Goal: Task Accomplishment & Management: Manage account settings

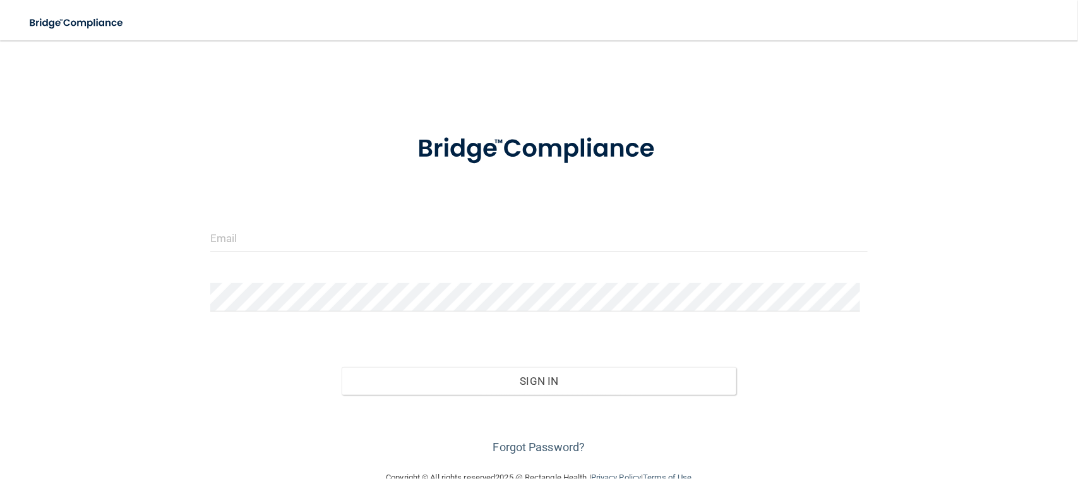
click at [271, 222] on form "Invalid email/password. You don't have permission to access that page. Sign In …" at bounding box center [538, 286] width 657 height 341
click at [271, 244] on input "email" at bounding box center [538, 237] width 657 height 28
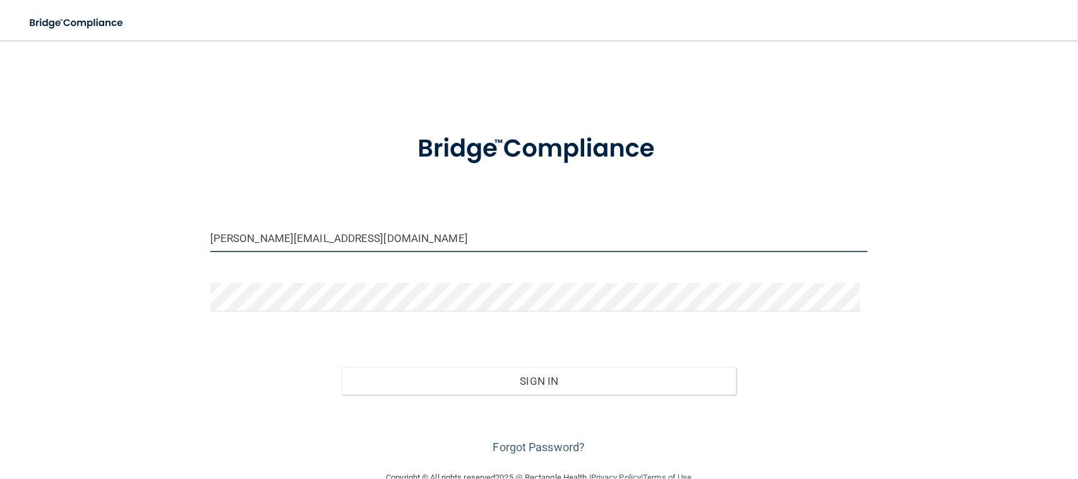
click at [324, 247] on input "frank@frankwolf.com" at bounding box center [538, 237] width 657 height 28
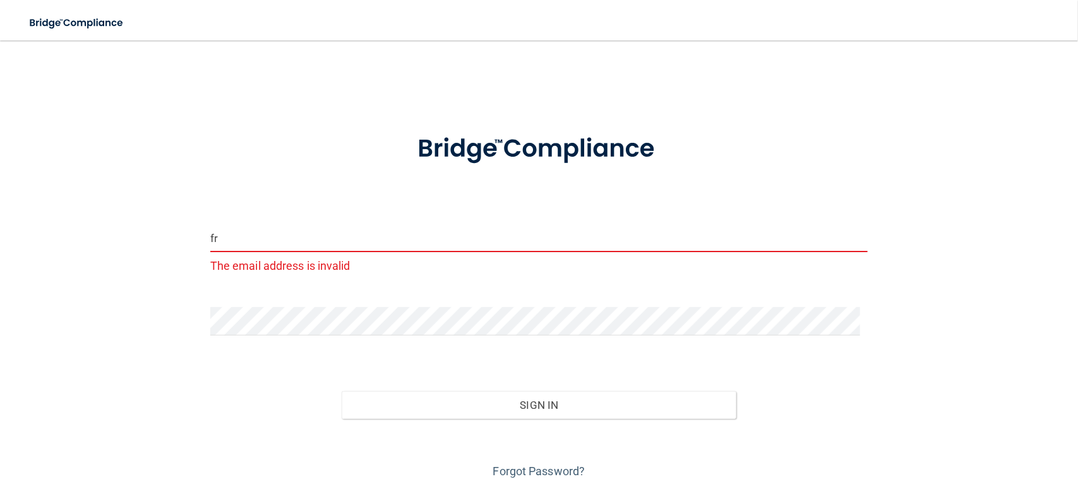
type input "f"
drag, startPoint x: 324, startPoint y: 247, endPoint x: 282, endPoint y: 246, distance: 41.7
click at [282, 246] on input "email" at bounding box center [538, 237] width 657 height 28
type input "[EMAIL_ADDRESS][DOMAIN_NAME]"
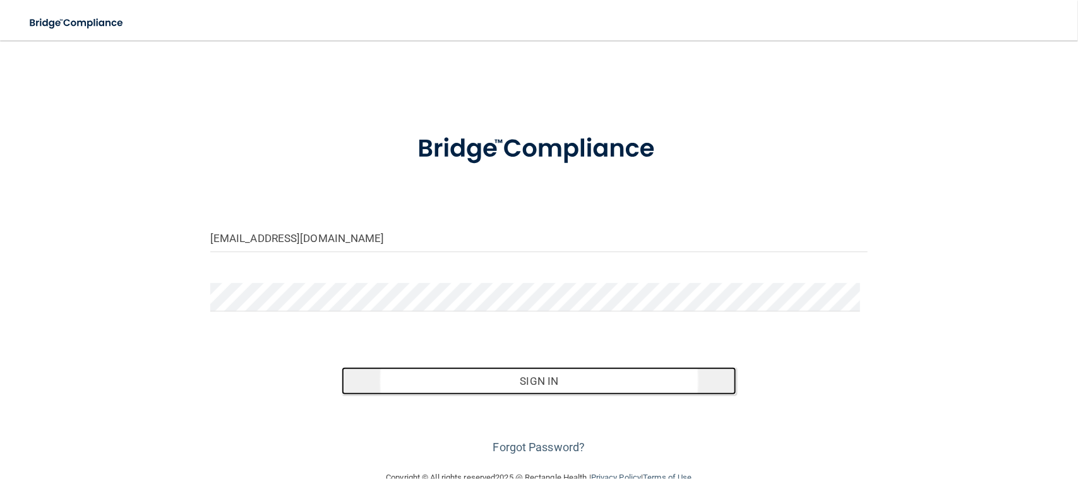
click at [487, 383] on button "Sign In" at bounding box center [539, 381] width 395 height 28
click at [516, 383] on button "Sign In" at bounding box center [539, 381] width 395 height 28
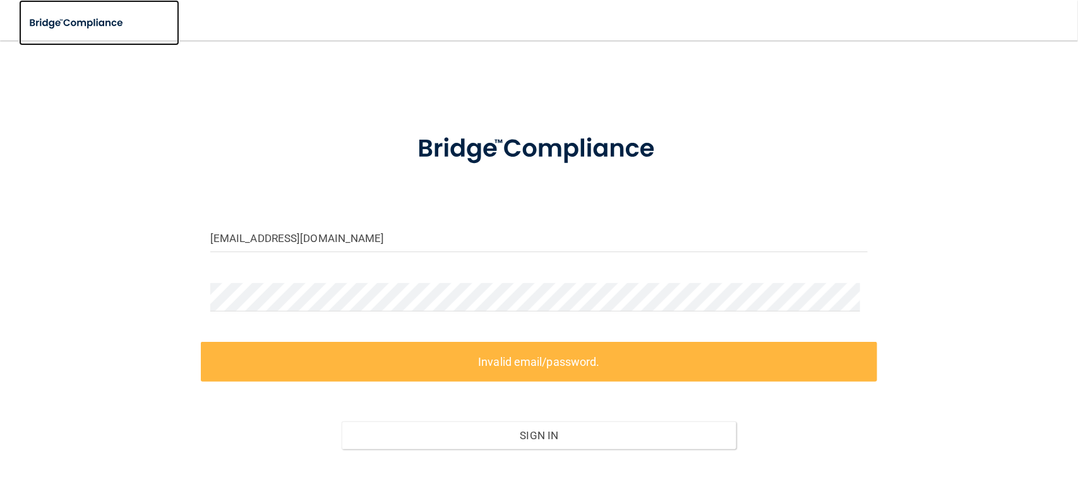
click at [82, 23] on img at bounding box center [77, 23] width 116 height 26
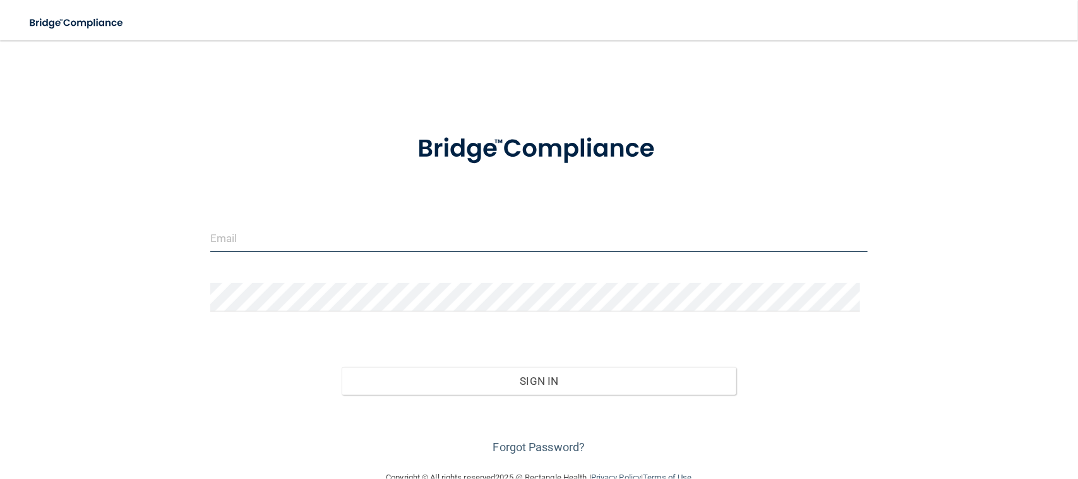
click at [262, 246] on input "email" at bounding box center [538, 237] width 657 height 28
type input "[EMAIL_ADDRESS][DOMAIN_NAME]"
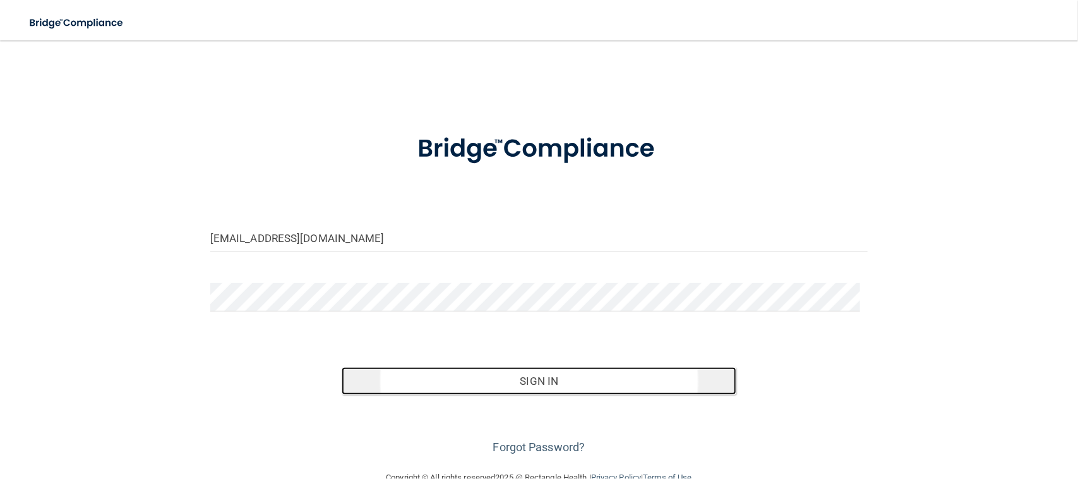
click at [515, 374] on button "Sign In" at bounding box center [539, 381] width 395 height 28
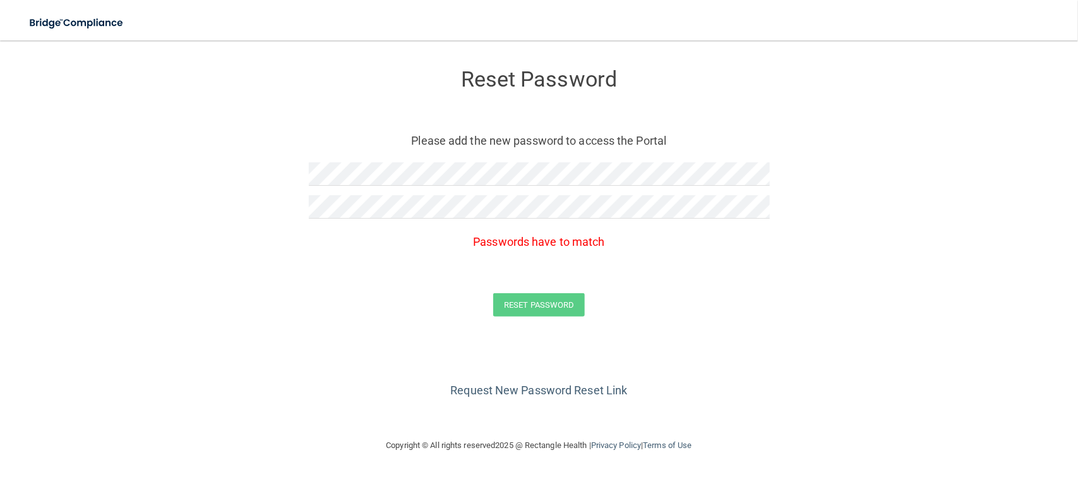
click at [311, 265] on form "Reset Password Please add the new password to access the Portal Passwords have …" at bounding box center [538, 195] width 1027 height 284
click at [266, 206] on form "Reset Password Please add the new password to access the Portal Passwords have …" at bounding box center [538, 195] width 1027 height 284
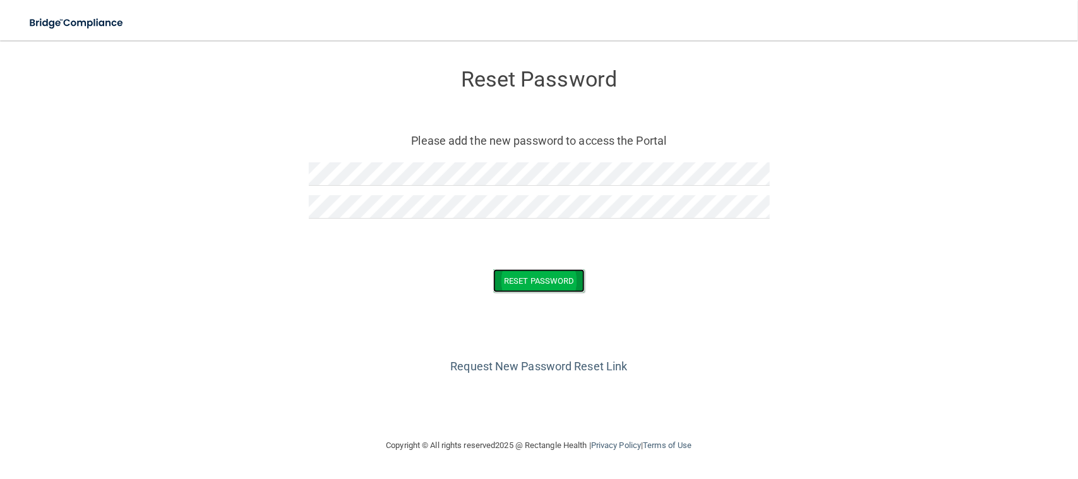
click at [537, 273] on button "Reset Password" at bounding box center [538, 280] width 91 height 23
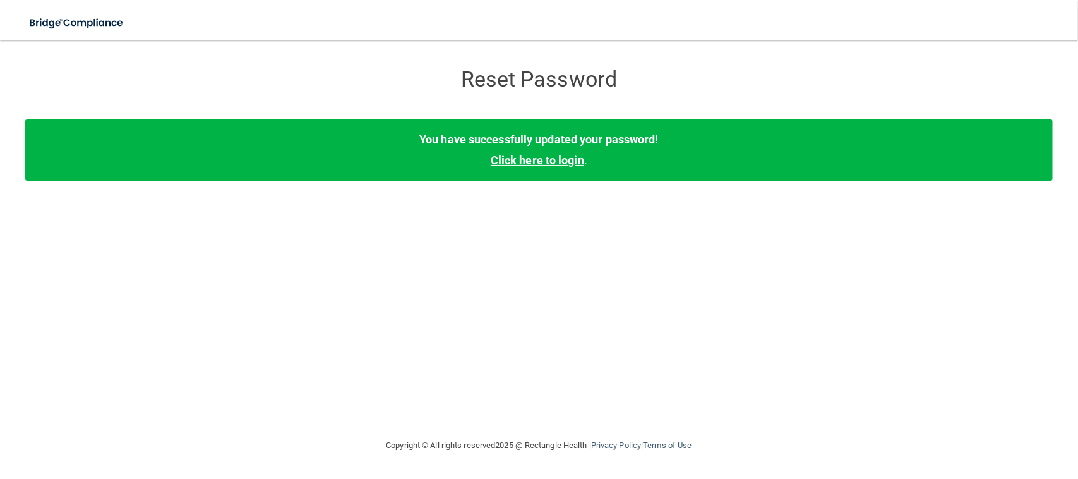
click at [554, 158] on link "Click here to login" at bounding box center [537, 159] width 93 height 13
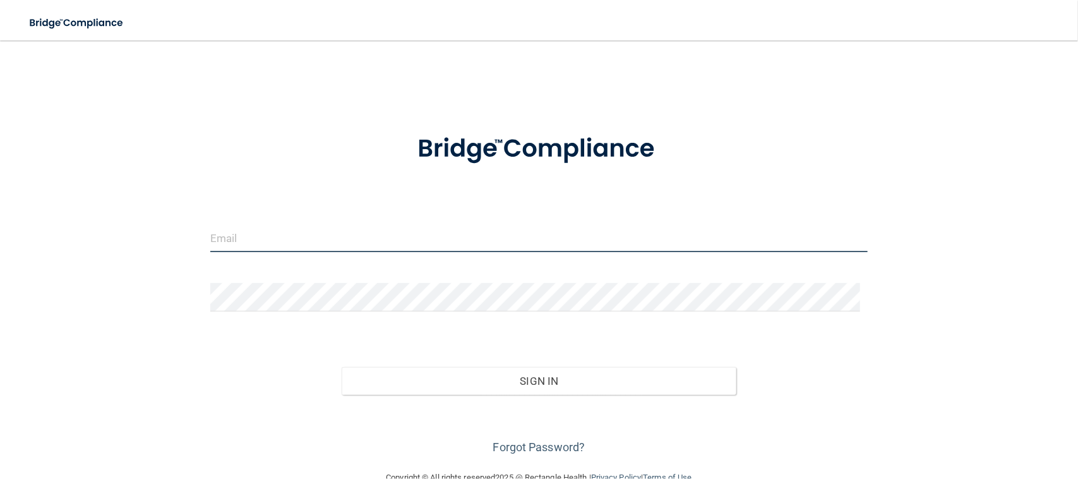
click at [360, 237] on input "email" at bounding box center [538, 237] width 657 height 28
type input "[EMAIL_ADDRESS][DOMAIN_NAME]"
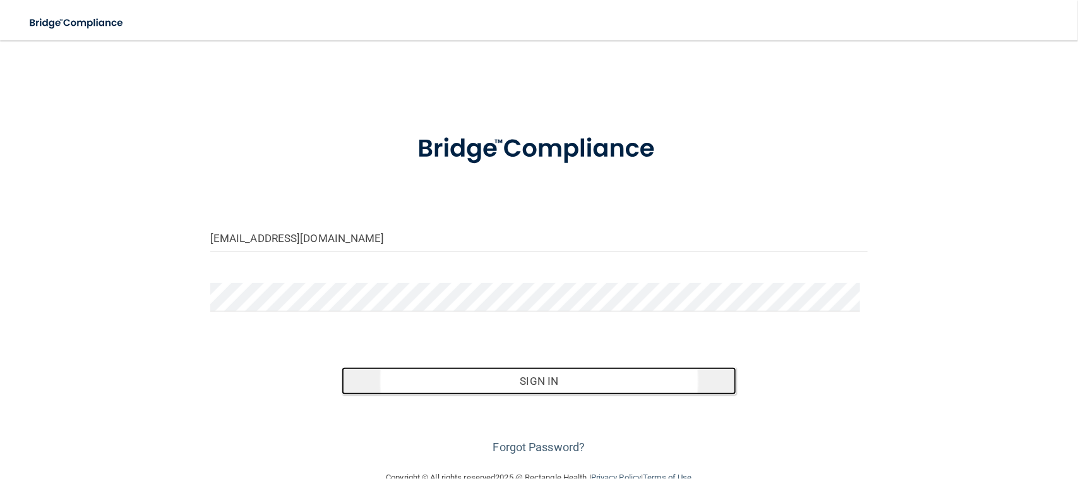
click at [463, 376] on button "Sign In" at bounding box center [539, 381] width 395 height 28
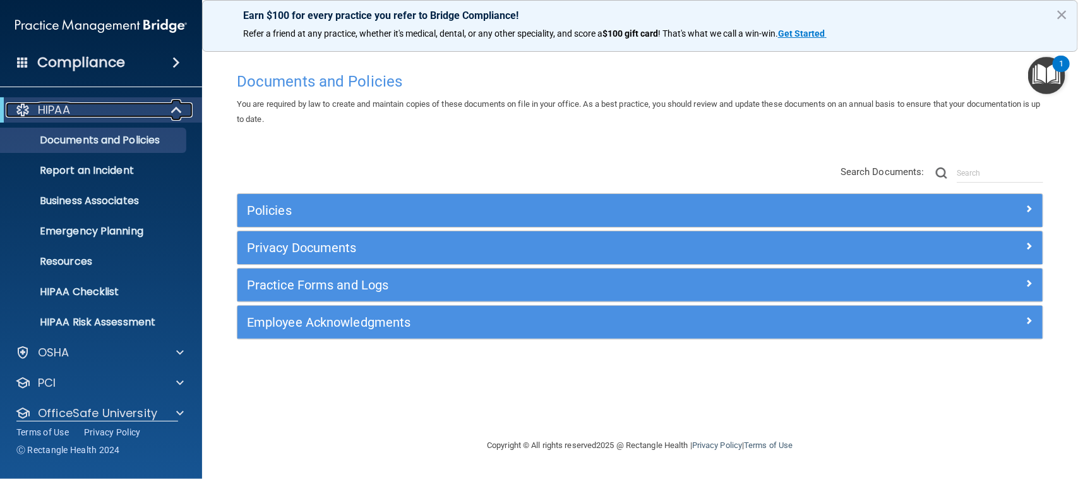
click at [175, 104] on span at bounding box center [177, 109] width 11 height 15
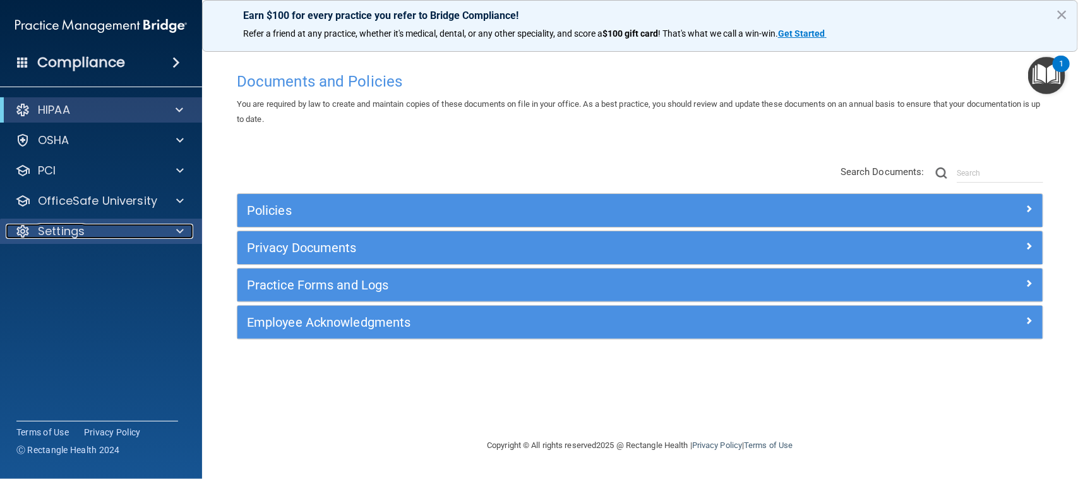
click at [92, 226] on div "Settings" at bounding box center [84, 230] width 157 height 15
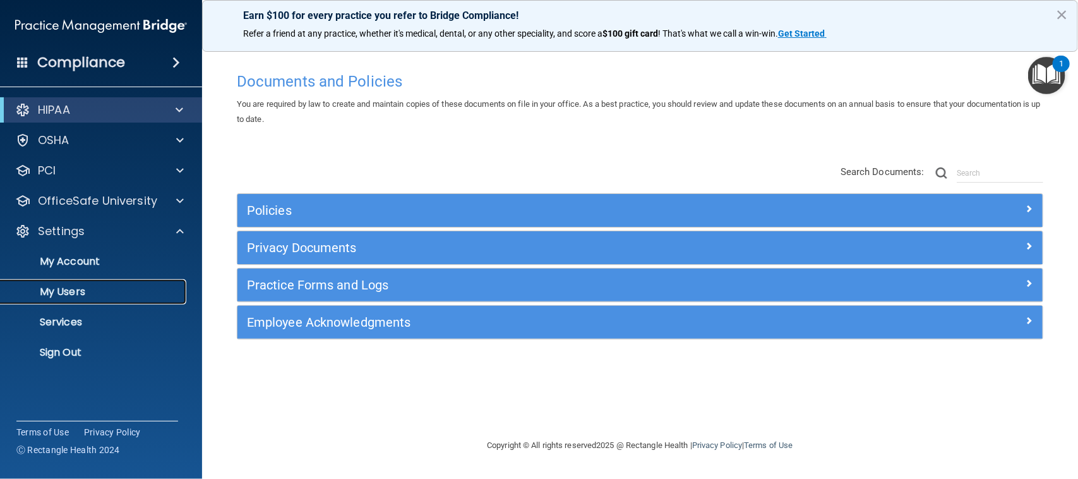
click at [57, 289] on p "My Users" at bounding box center [94, 291] width 172 height 13
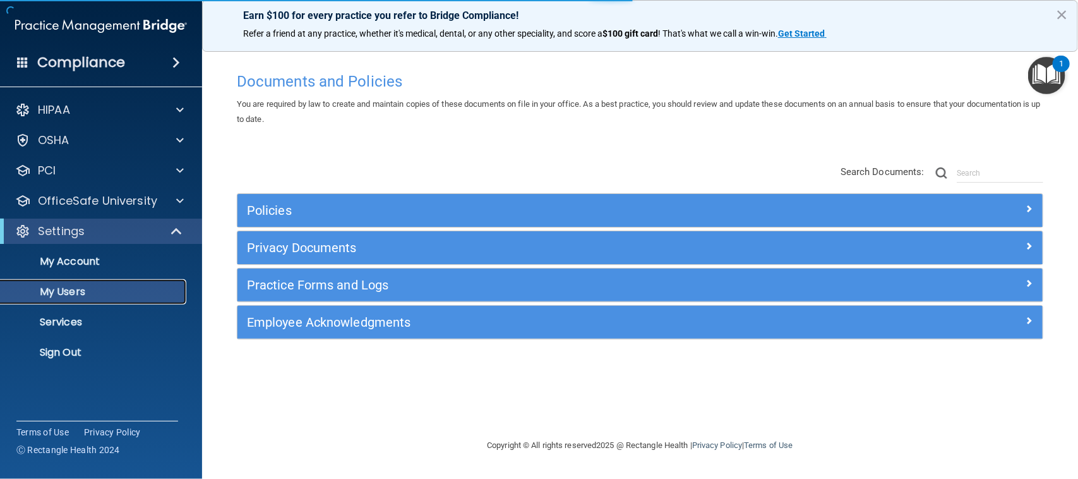
select select "20"
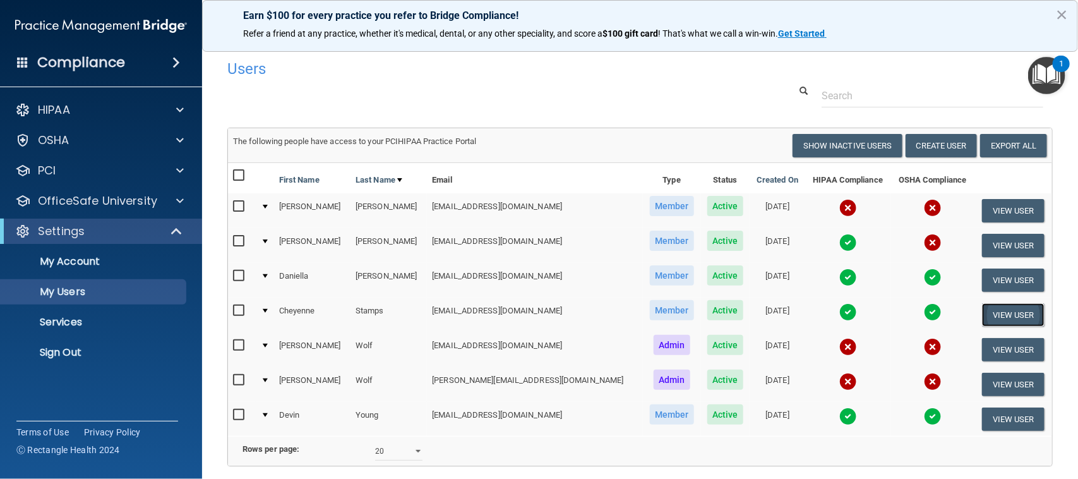
click at [982, 311] on button "View User" at bounding box center [1013, 314] width 62 height 23
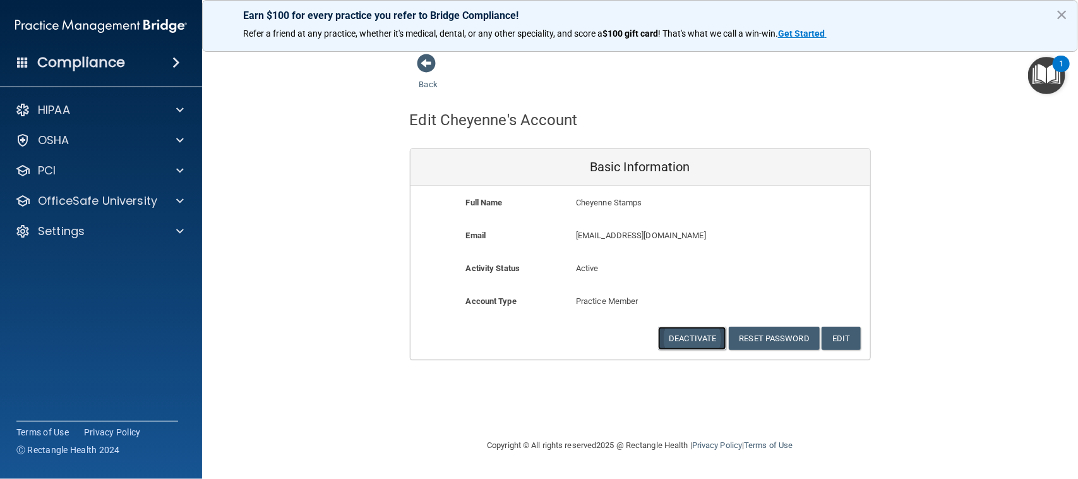
click at [683, 340] on button "Deactivate" at bounding box center [692, 337] width 68 height 23
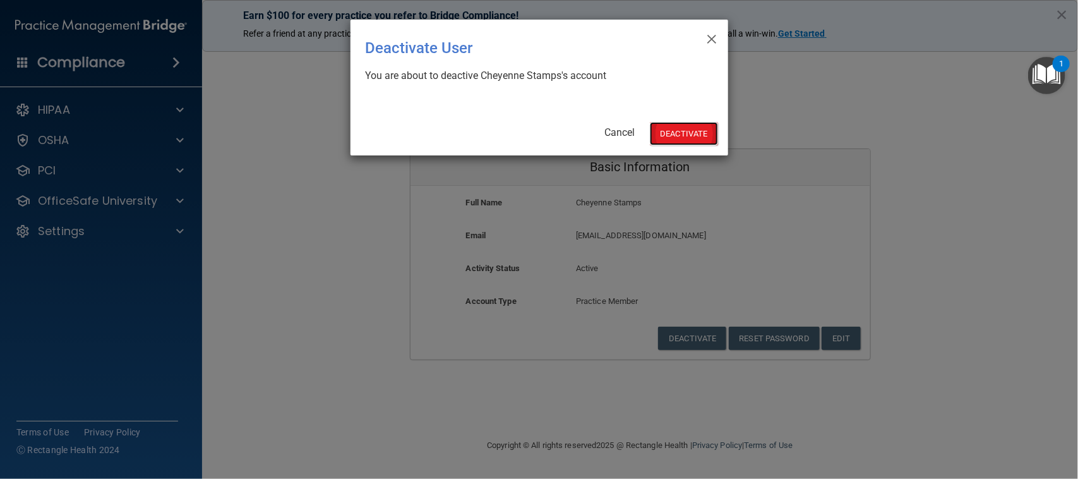
click at [691, 136] on button "Deactivate" at bounding box center [684, 133] width 68 height 23
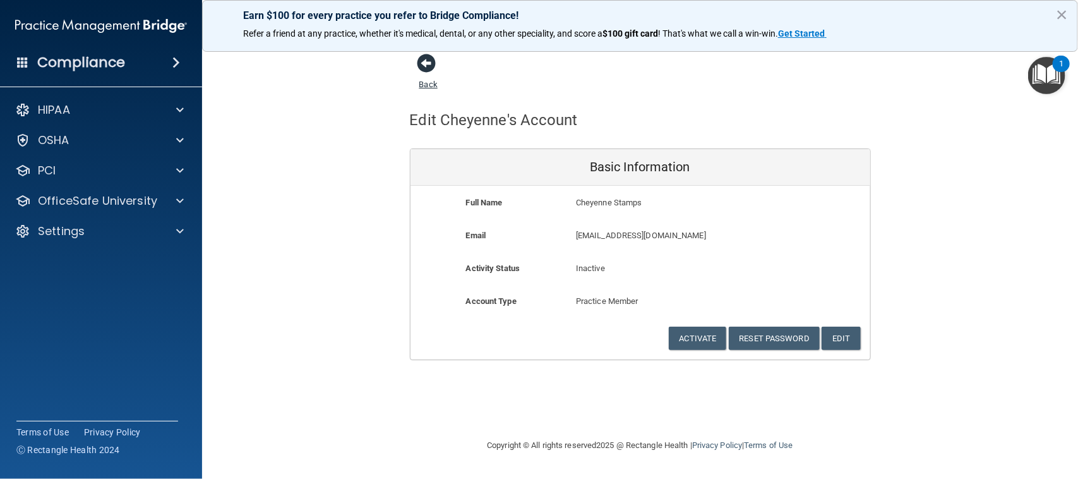
click at [419, 64] on span at bounding box center [426, 63] width 19 height 19
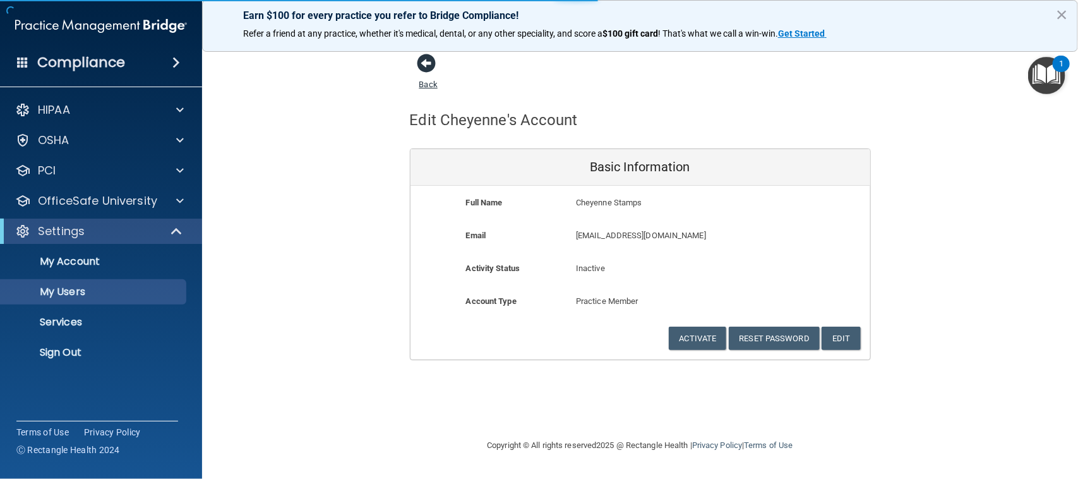
select select "20"
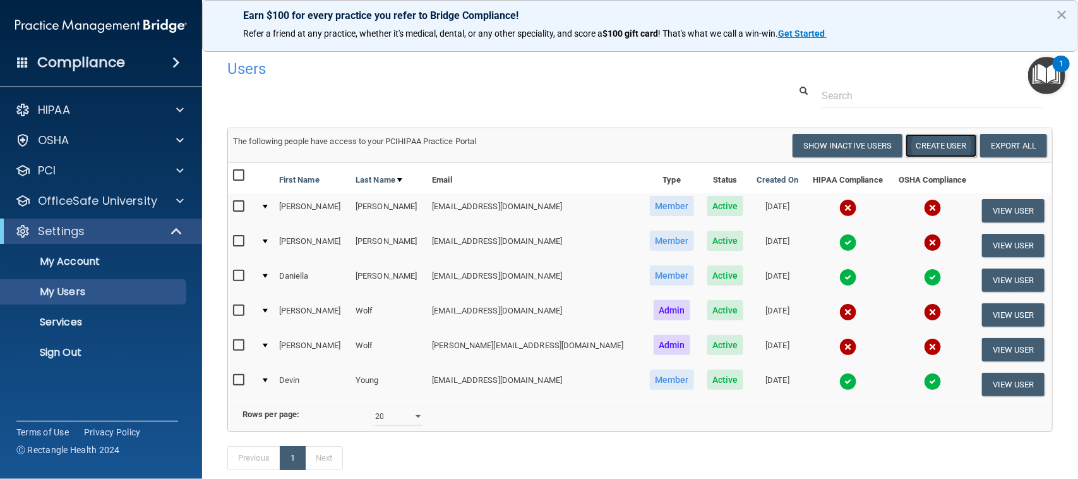
click at [907, 141] on button "Create User" at bounding box center [940, 145] width 71 height 23
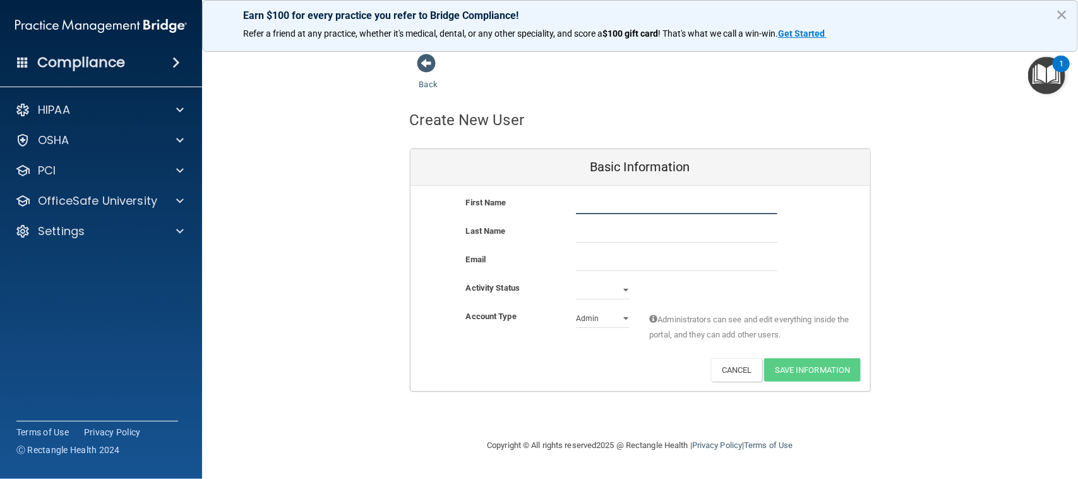
click at [605, 203] on input "text" at bounding box center [676, 204] width 201 height 19
type input "Laila"
click at [581, 232] on input "text" at bounding box center [676, 232] width 201 height 19
type input "[PERSON_NAME]"
click at [588, 258] on input "email" at bounding box center [676, 261] width 201 height 19
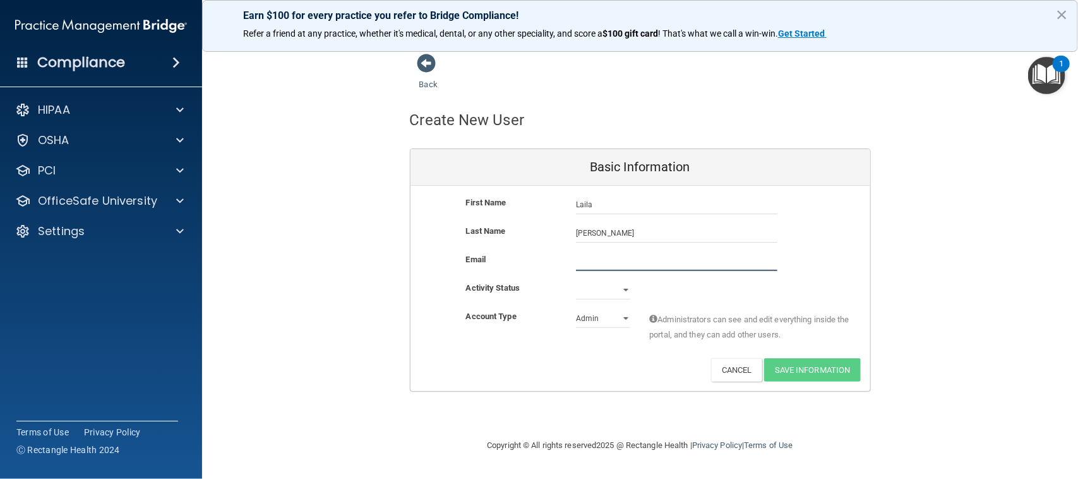
click at [622, 256] on input "email" at bounding box center [676, 261] width 201 height 19
paste input "[EMAIL_ADDRESS][DOMAIN_NAME]"
type input "[EMAIL_ADDRESS][DOMAIN_NAME]"
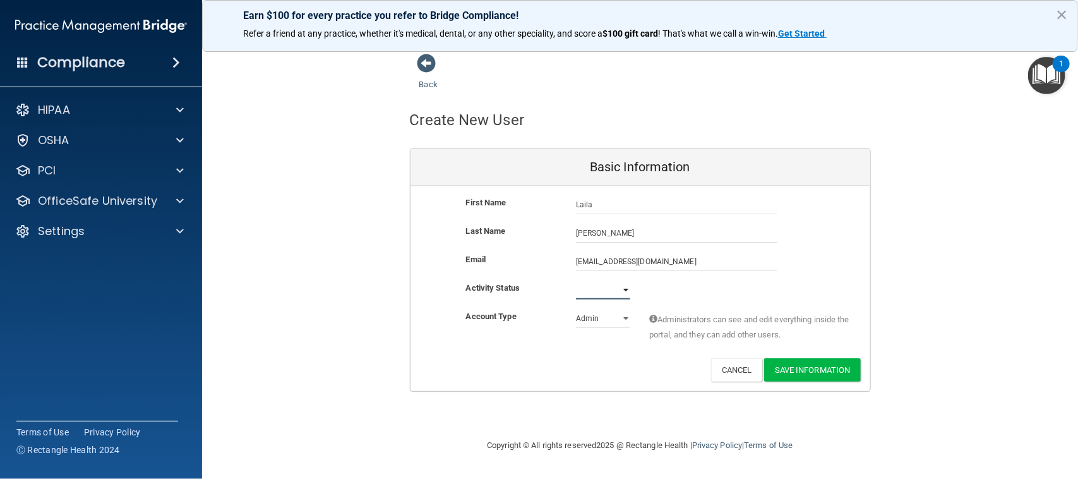
click at [623, 289] on select "Active Inactive" at bounding box center [603, 289] width 54 height 19
select select "active"
click at [576, 280] on select "Active Inactive" at bounding box center [603, 289] width 54 height 19
click at [624, 318] on select "Admin Member" at bounding box center [603, 318] width 54 height 19
select select "practice_member"
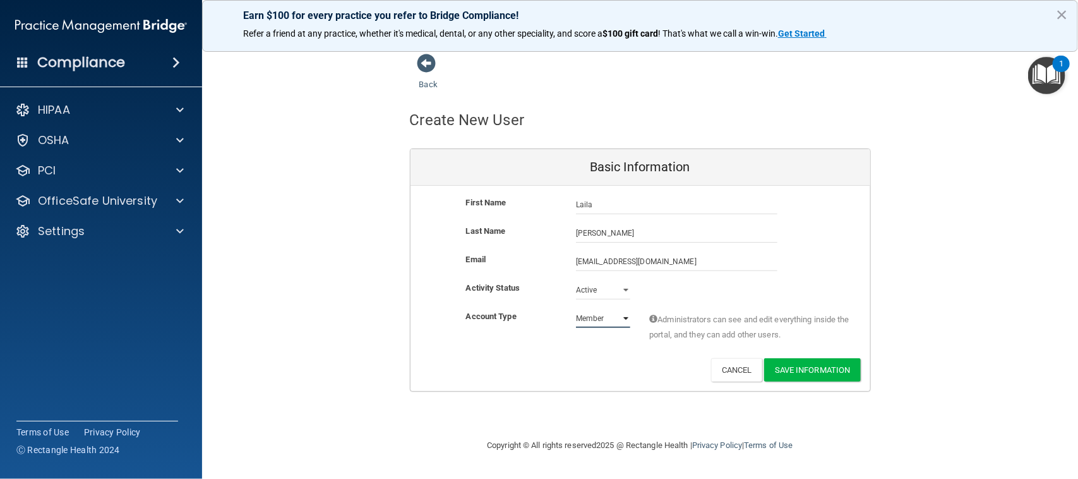
click at [576, 309] on select "Admin Member" at bounding box center [603, 318] width 54 height 19
click at [837, 366] on button "Save Information" at bounding box center [812, 369] width 97 height 23
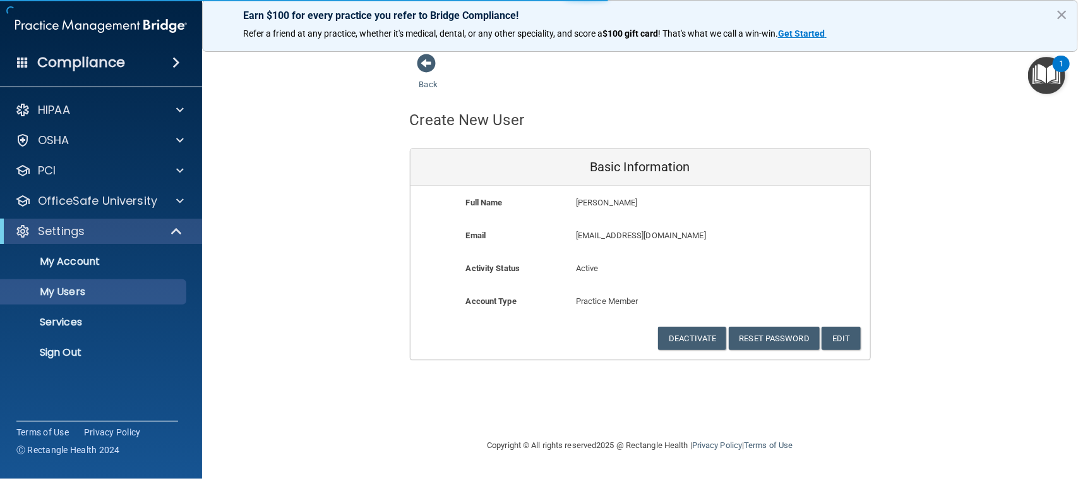
select select "20"
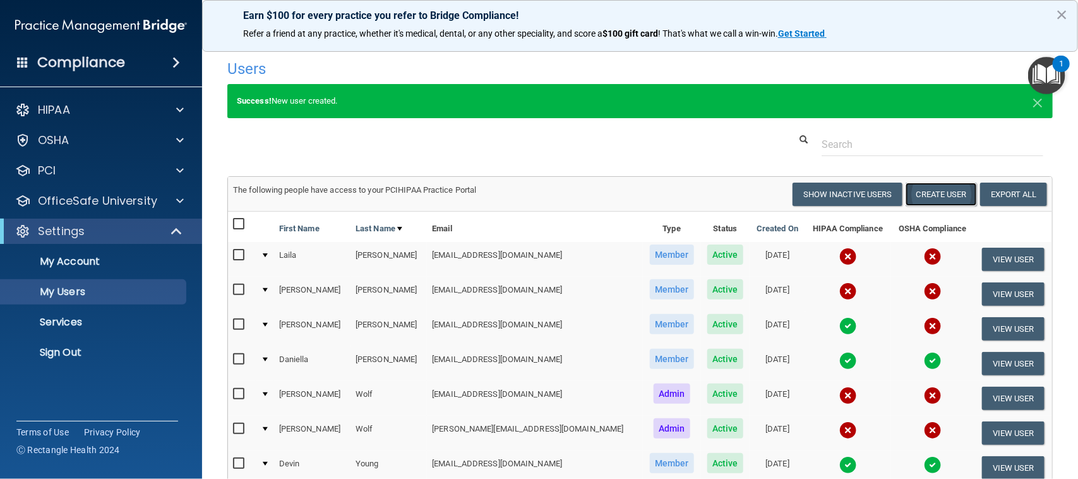
click at [919, 191] on button "Create User" at bounding box center [940, 193] width 71 height 23
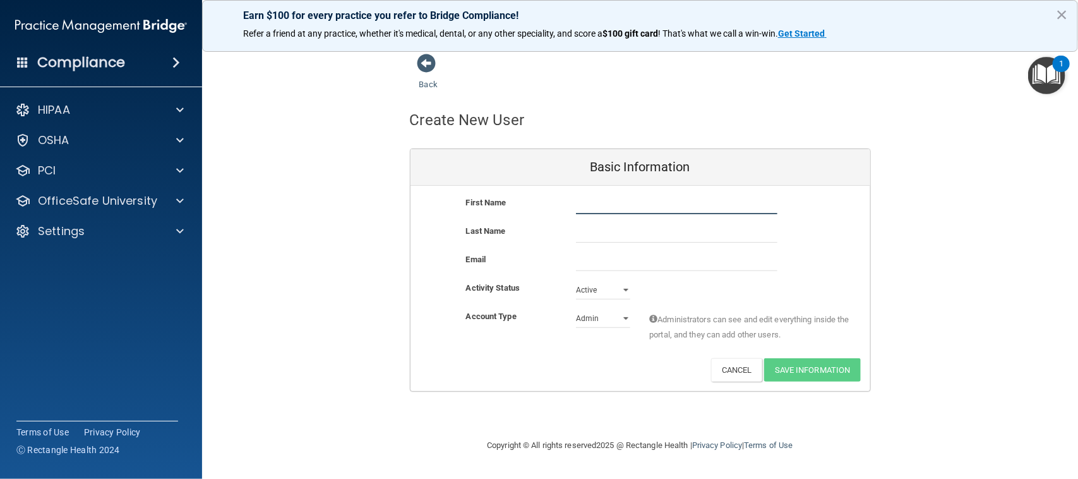
click at [657, 200] on input "text" at bounding box center [676, 204] width 201 height 19
type input "Estafanie"
click at [624, 235] on input "text" at bounding box center [676, 232] width 201 height 19
click at [604, 260] on input "email" at bounding box center [676, 261] width 201 height 19
paste input "[EMAIL_ADDRESS][DOMAIN_NAME]"
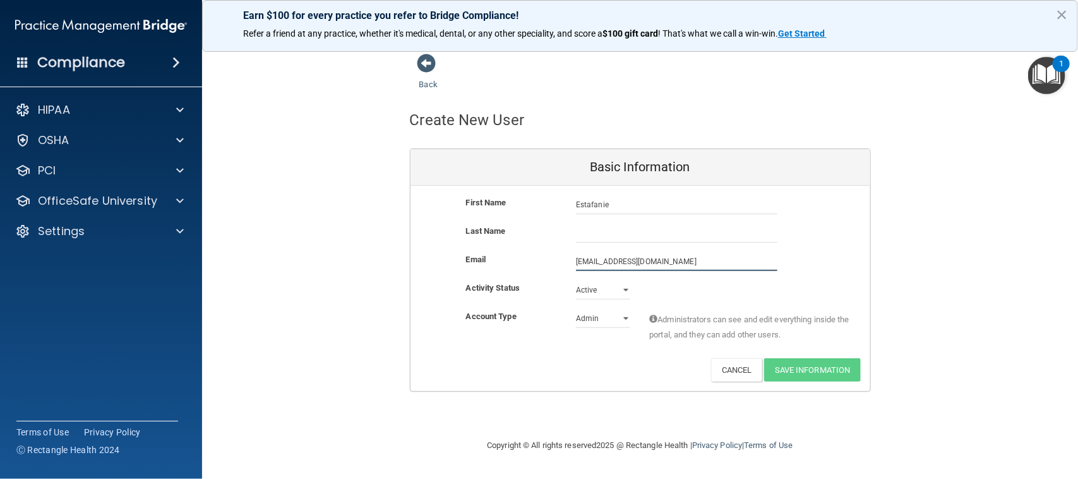
type input "[EMAIL_ADDRESS][DOMAIN_NAME]"
click at [597, 227] on input "text" at bounding box center [676, 232] width 201 height 19
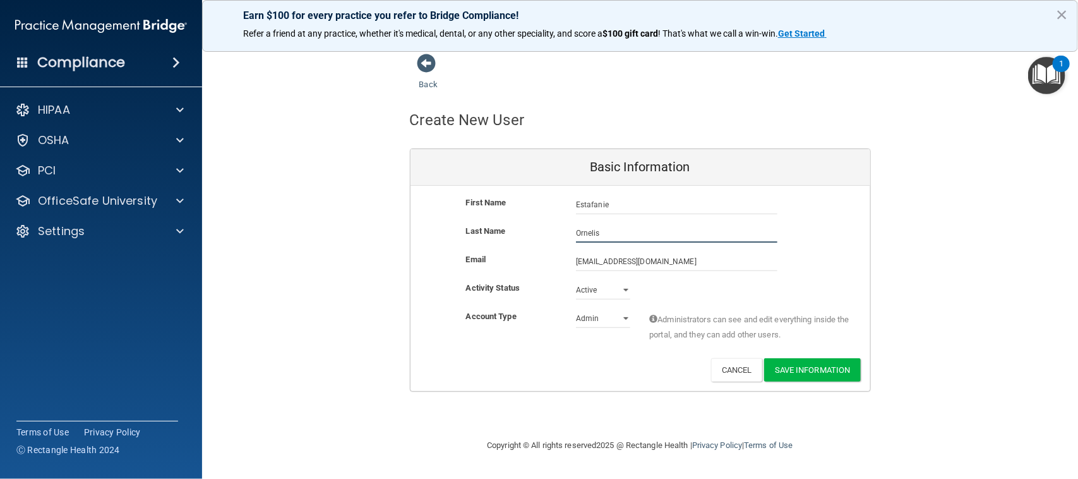
click at [667, 237] on input "Ornelis" at bounding box center [676, 232] width 201 height 19
type input "[PERSON_NAME]"
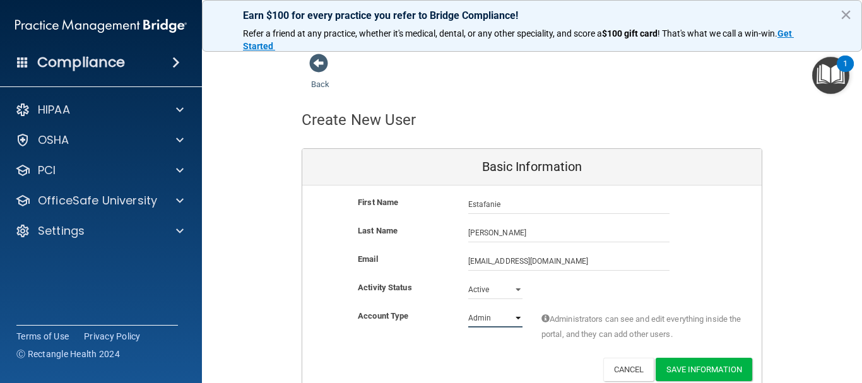
click at [511, 315] on select "Admin Member" at bounding box center [495, 318] width 54 height 19
select select "practice_member"
click at [468, 309] on select "Admin Member" at bounding box center [495, 318] width 54 height 19
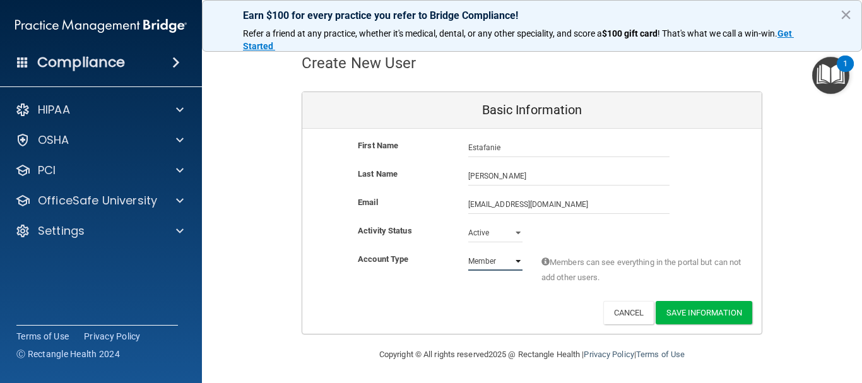
scroll to position [59, 0]
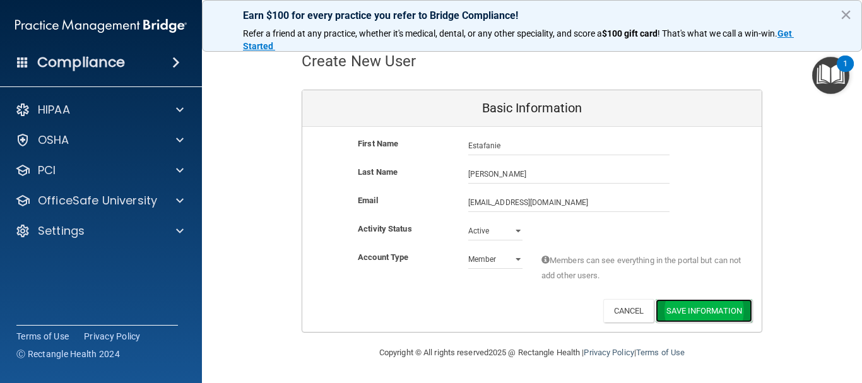
click at [682, 312] on button "Save Information" at bounding box center [704, 310] width 97 height 23
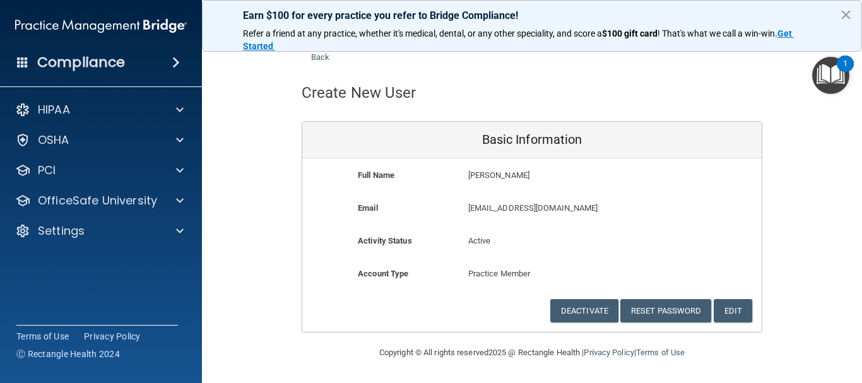
scroll to position [27, 0]
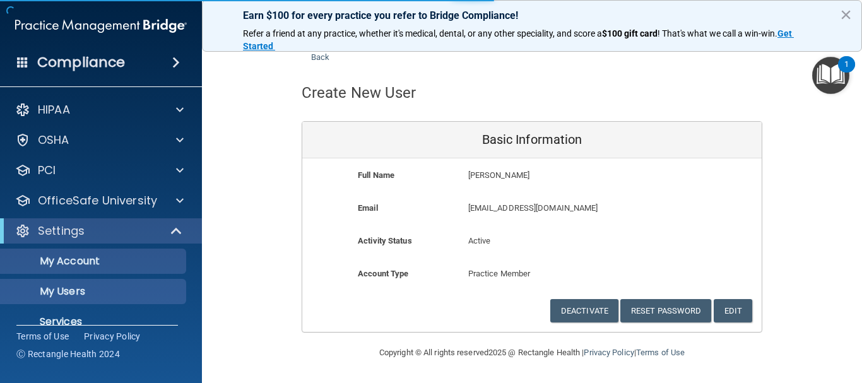
select select "20"
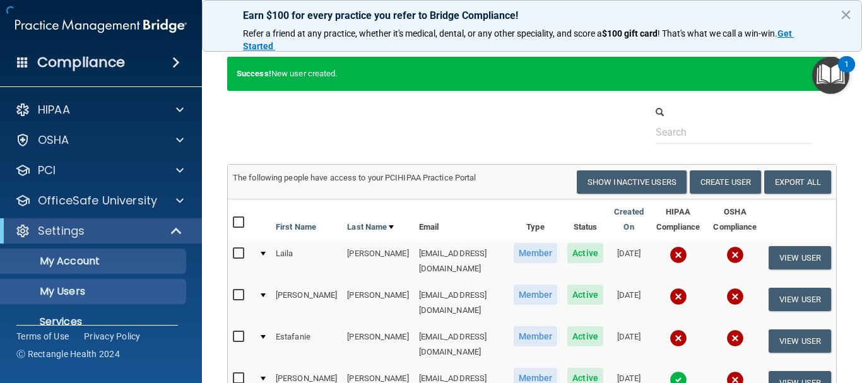
scroll to position [319, 0]
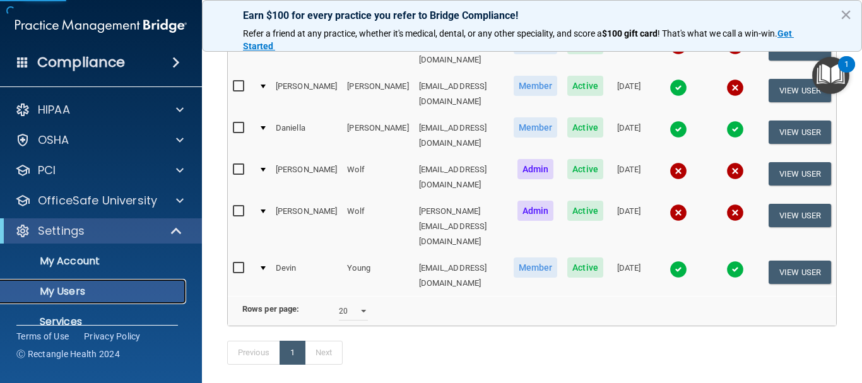
click at [76, 294] on p "My Users" at bounding box center [94, 291] width 172 height 13
select select "20"
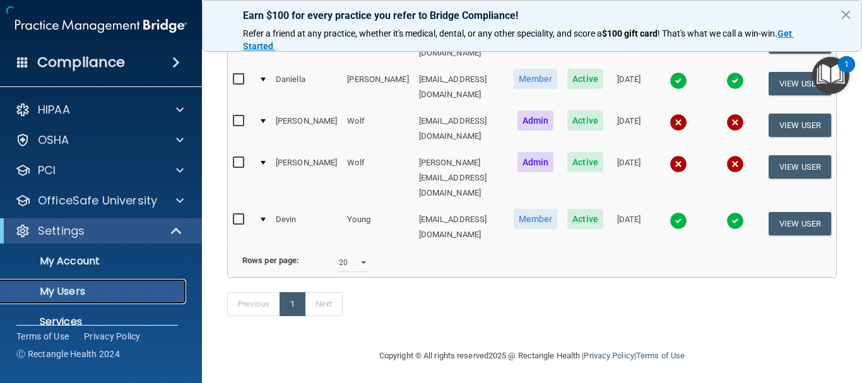
scroll to position [271, 0]
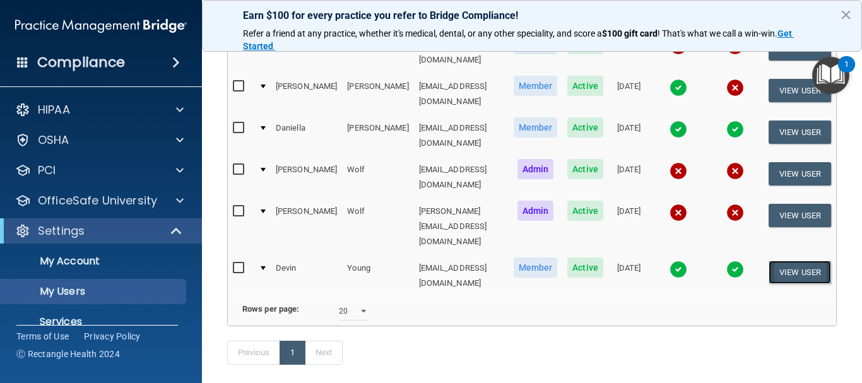
click at [790, 261] on button "View User" at bounding box center [800, 272] width 62 height 23
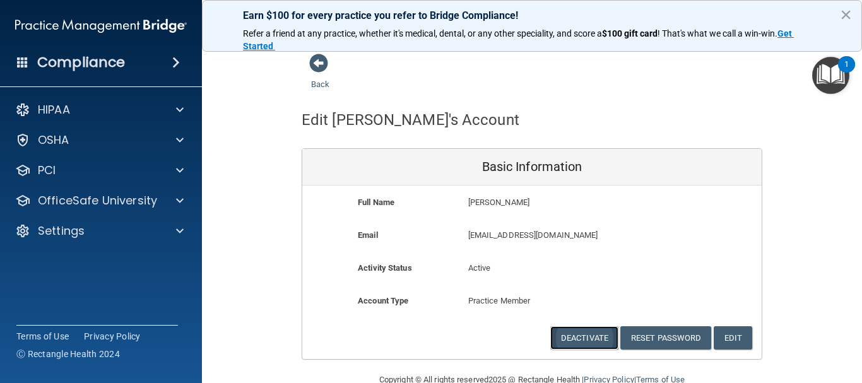
click at [571, 339] on button "Deactivate" at bounding box center [584, 337] width 68 height 23
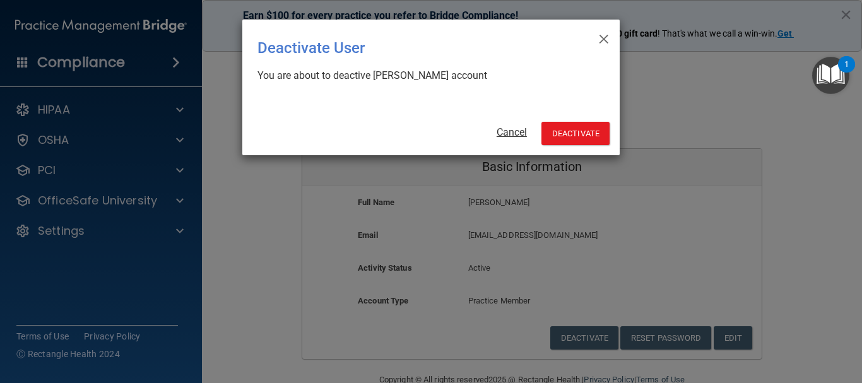
click at [517, 133] on link "Cancel" at bounding box center [512, 132] width 30 height 12
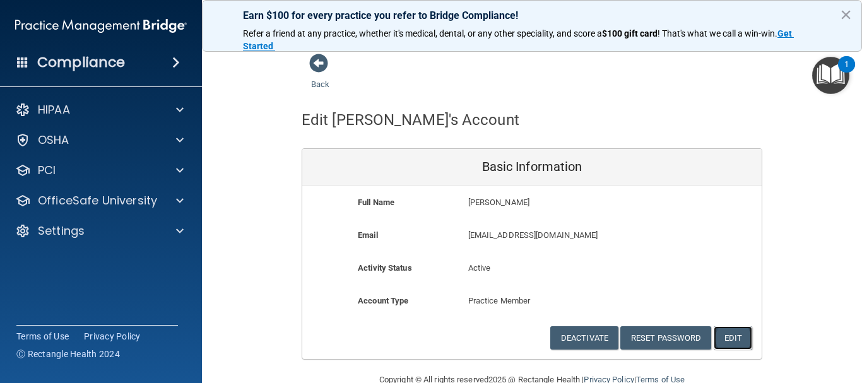
click at [735, 335] on button "Edit" at bounding box center [733, 337] width 39 height 23
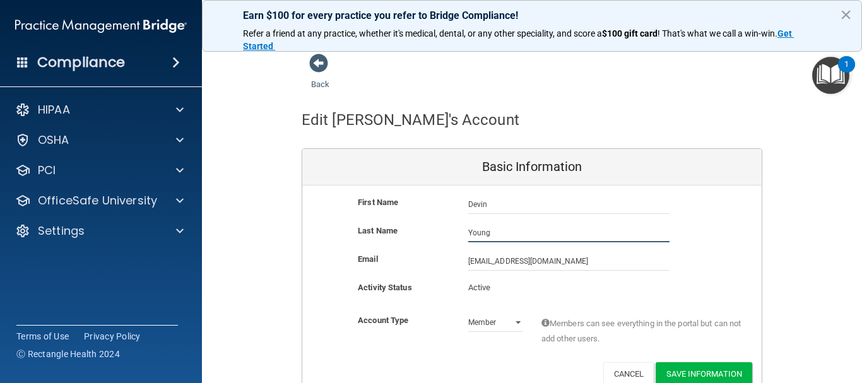
click at [509, 235] on input "Young" at bounding box center [568, 232] width 201 height 19
type input "Y"
type input "Knight"
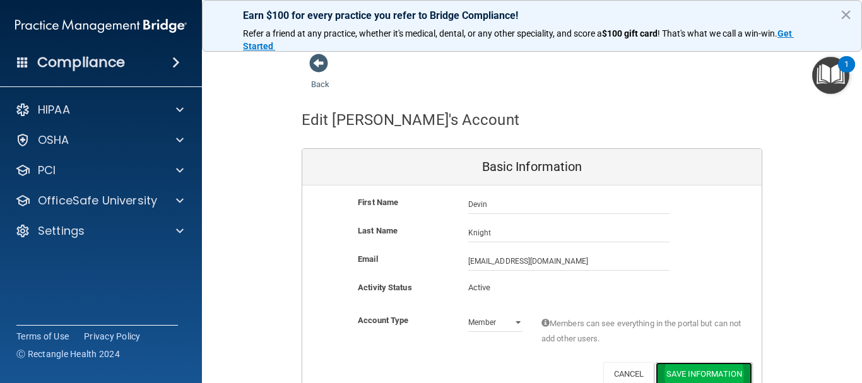
click at [691, 371] on button "Save Information" at bounding box center [704, 373] width 97 height 23
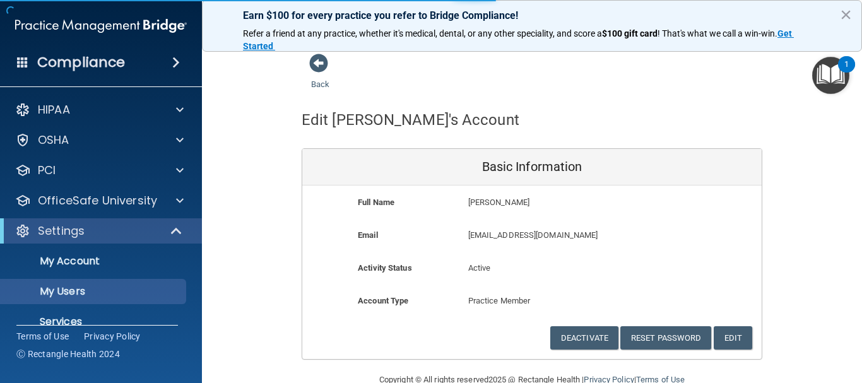
select select "20"
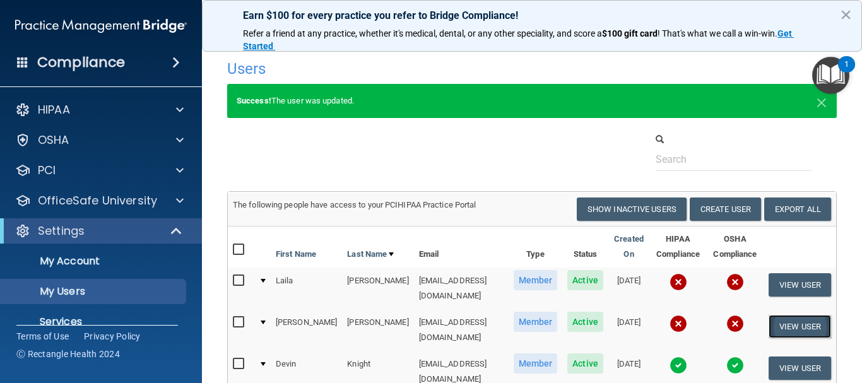
click at [787, 324] on button "View User" at bounding box center [800, 326] width 62 height 23
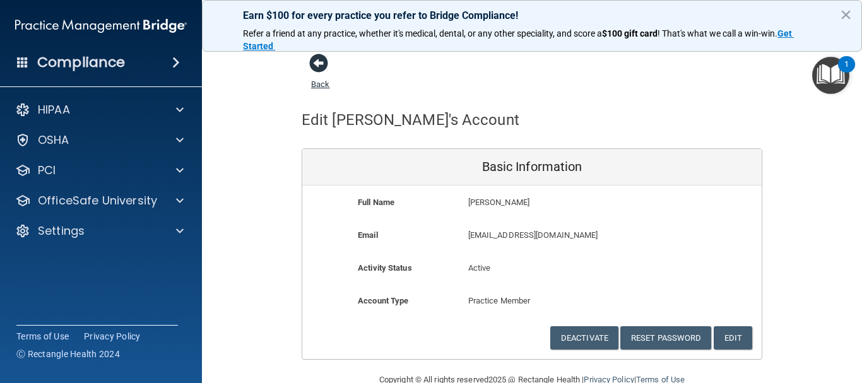
click at [319, 68] on span at bounding box center [318, 63] width 19 height 19
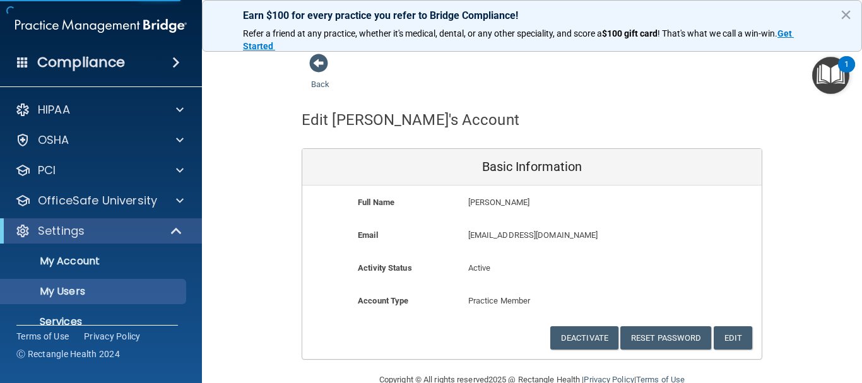
select select "20"
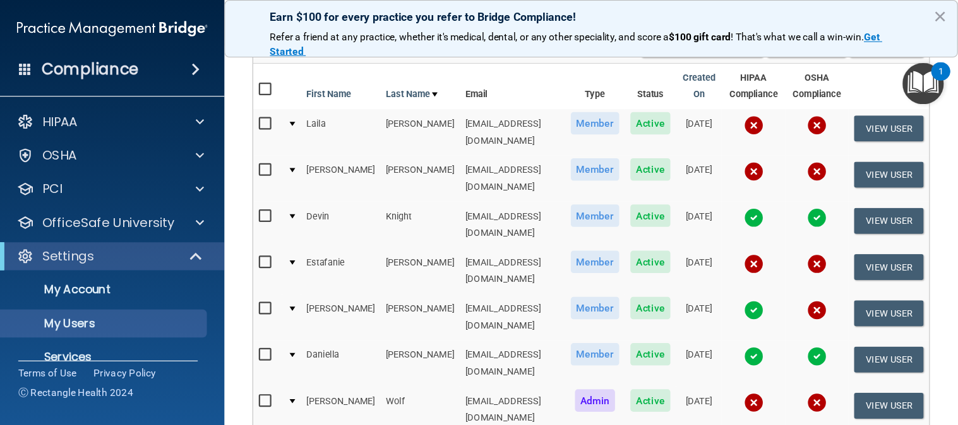
scroll to position [187, 0]
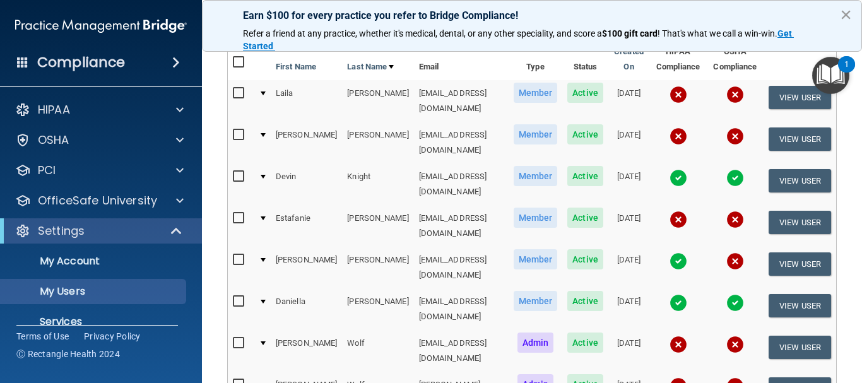
click at [851, 13] on button "×" at bounding box center [846, 14] width 12 height 20
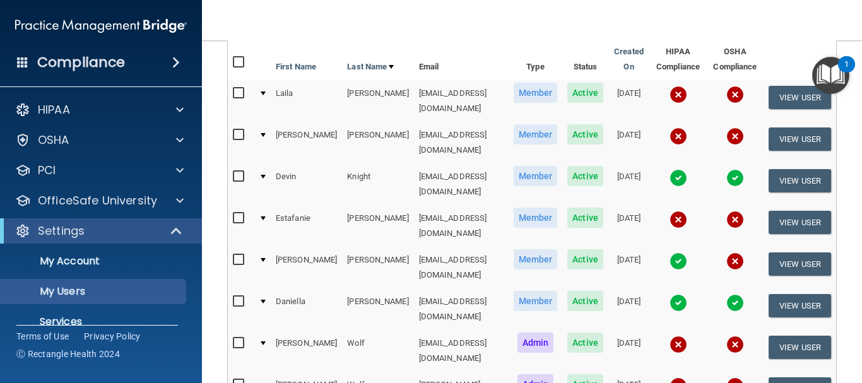
click at [851, 13] on nav "Toggle navigation Annette Wolf amwolf03@yahoo.com Manage My Enterprise Hillside…" at bounding box center [532, 20] width 660 height 40
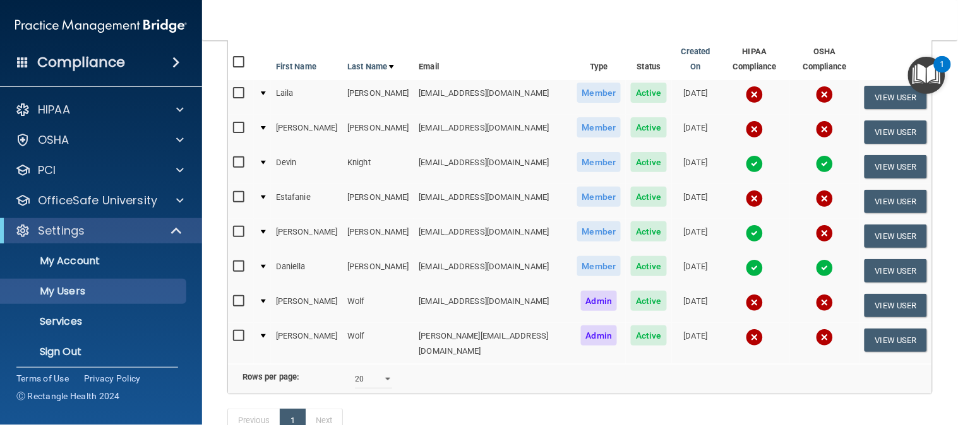
scroll to position [187, 0]
drag, startPoint x: 746, startPoint y: 6, endPoint x: 693, endPoint y: 24, distance: 56.1
click at [693, 24] on nav "Toggle navigation Annette Wolf amwolf03@yahoo.com Manage My Enterprise Hillside…" at bounding box center [580, 20] width 756 height 40
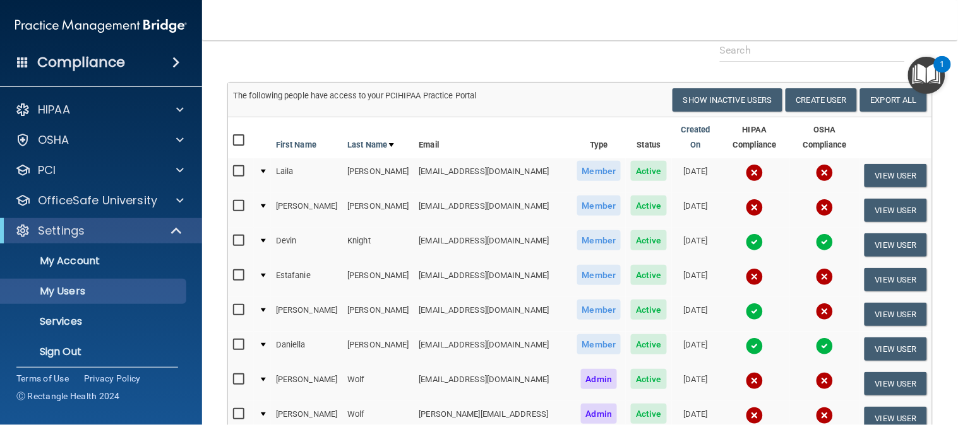
scroll to position [191, 0]
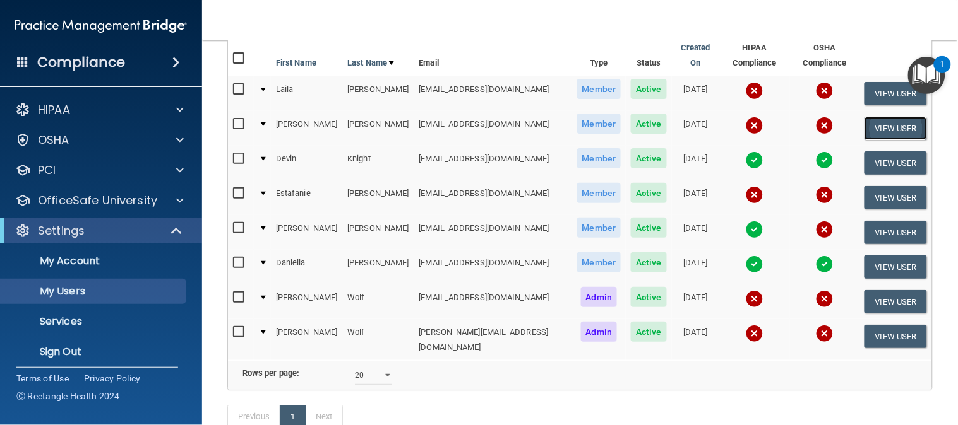
click at [875, 117] on button "View User" at bounding box center [895, 128] width 62 height 23
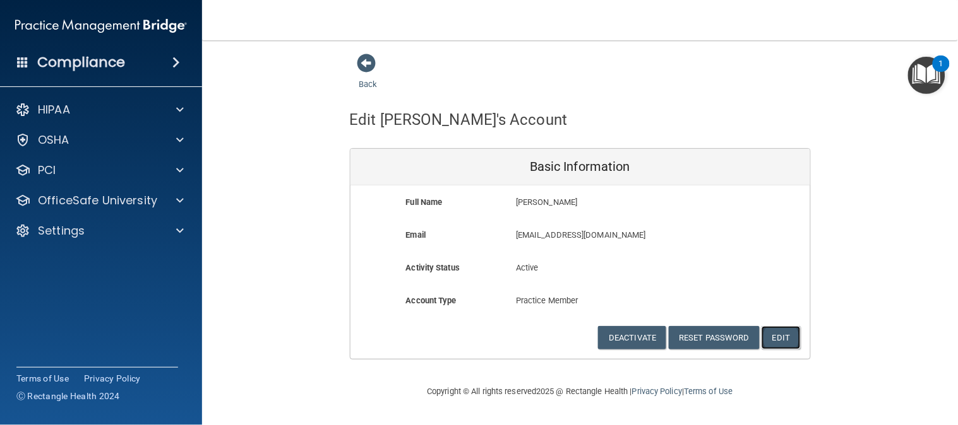
click at [782, 336] on button "Edit" at bounding box center [780, 337] width 39 height 23
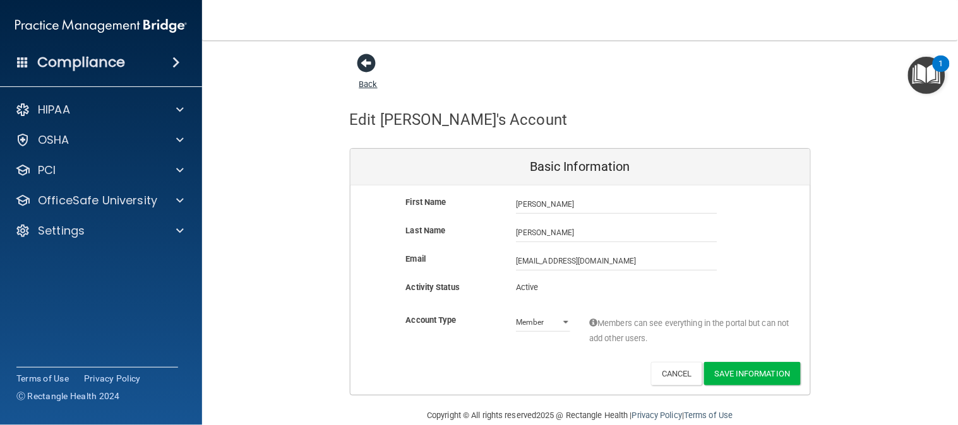
click at [361, 60] on span at bounding box center [366, 63] width 19 height 19
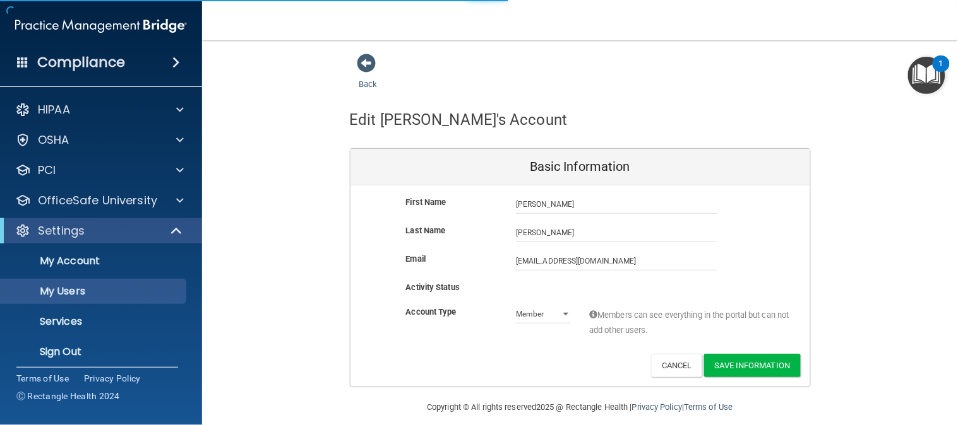
select select "20"
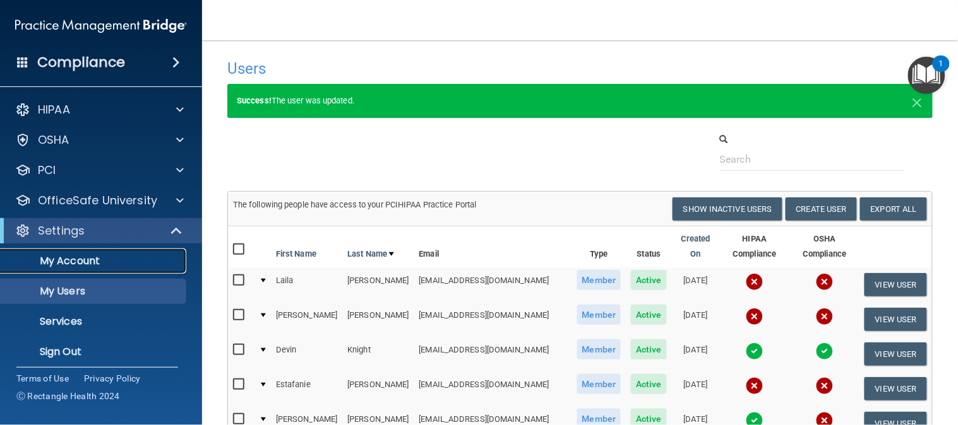
click at [79, 258] on p "My Account" at bounding box center [94, 261] width 172 height 13
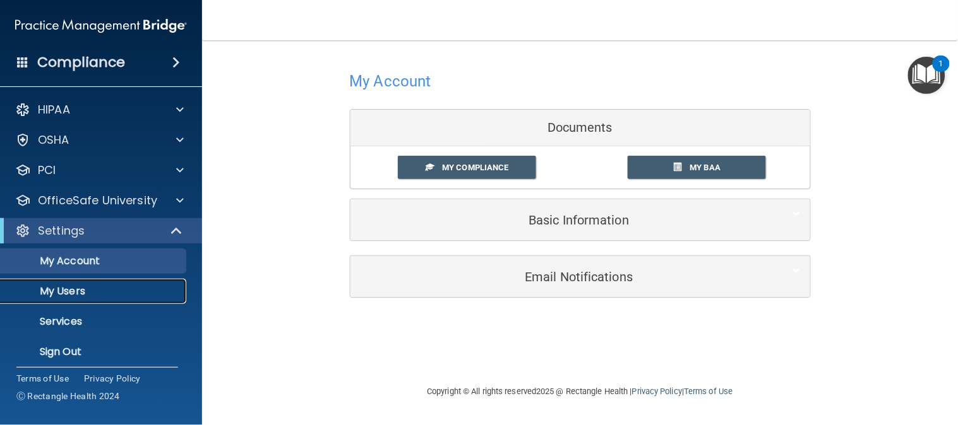
click at [126, 289] on p "My Users" at bounding box center [94, 291] width 172 height 13
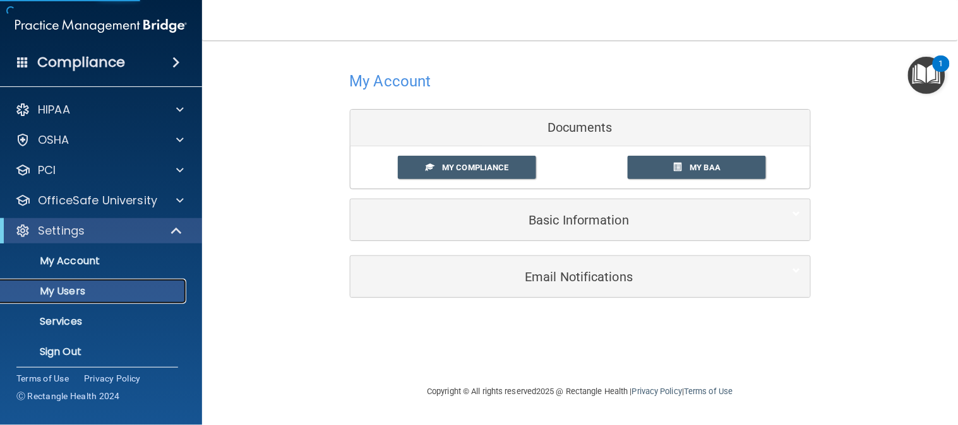
select select "20"
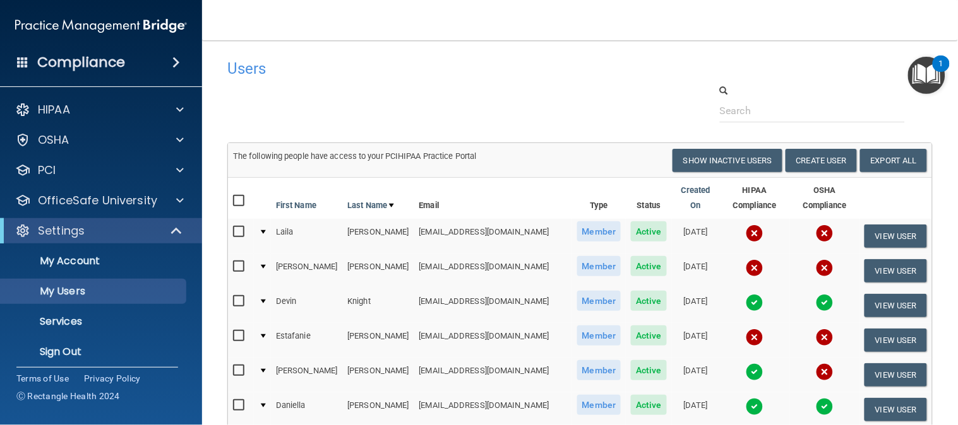
click at [240, 262] on input "checkbox" at bounding box center [240, 267] width 15 height 10
checkbox input "true"
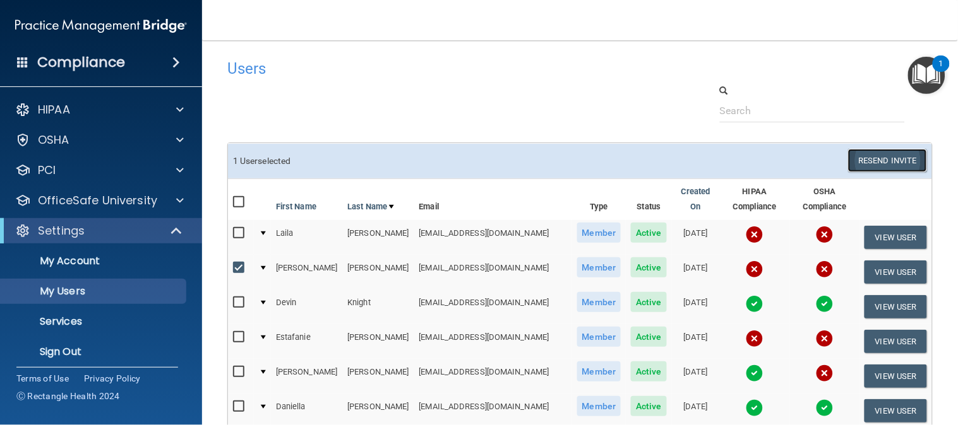
click at [849, 158] on button "Resend Invite" at bounding box center [887, 160] width 79 height 23
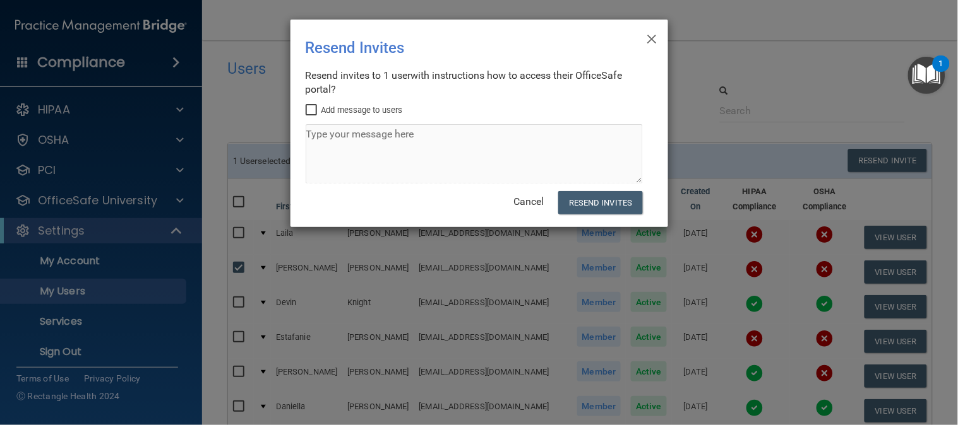
click at [308, 109] on input "Add message to users" at bounding box center [313, 110] width 15 height 10
checkbox input "true"
click at [335, 137] on textarea at bounding box center [474, 153] width 337 height 59
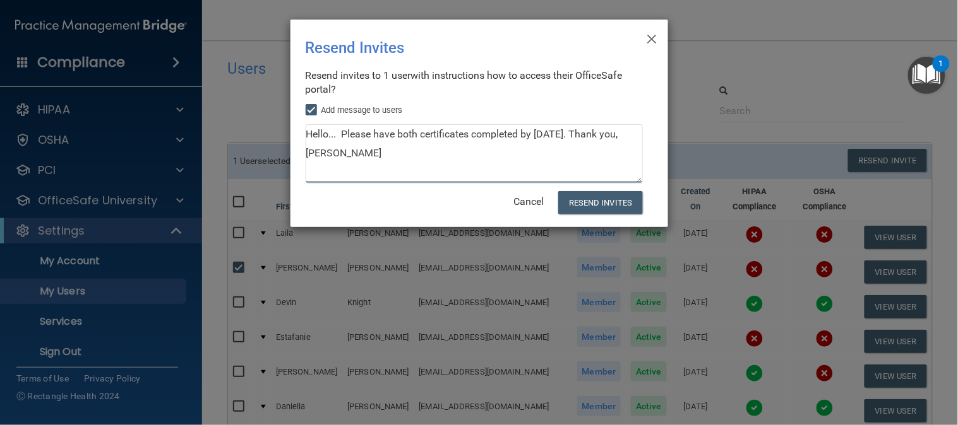
click at [327, 136] on textarea "Hello... Please have both certificates completed by 9.30.2025. Thank you, Annet…" at bounding box center [474, 153] width 337 height 59
click at [455, 137] on textarea "Hello Tiffany... Please have both certificates completed by 9.30.2025. Thank yo…" at bounding box center [474, 153] width 337 height 59
click at [556, 159] on textarea "Hello Tiffany... Please have both the HIPAA and OSHA certificates completed by …" at bounding box center [474, 153] width 337 height 59
type textarea "Hello Tiffany... Please have both the HIPAA and OSHA certificates completed by …"
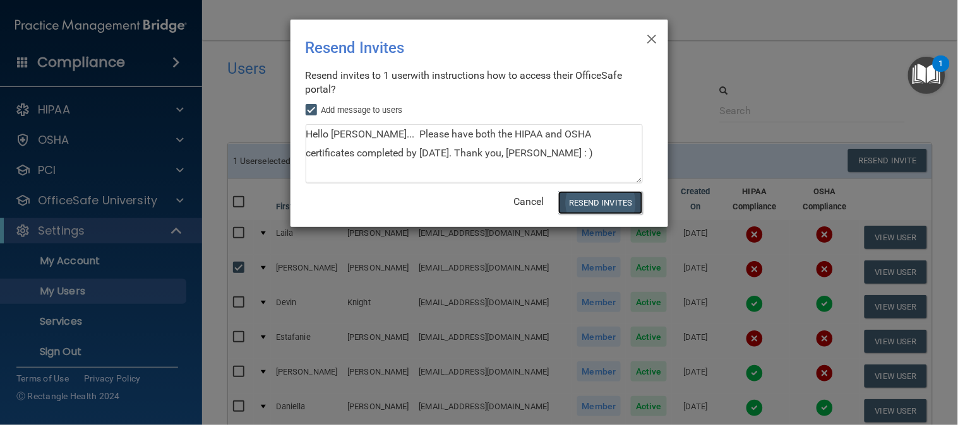
click at [600, 208] on button "Resend Invites" at bounding box center [600, 202] width 84 height 23
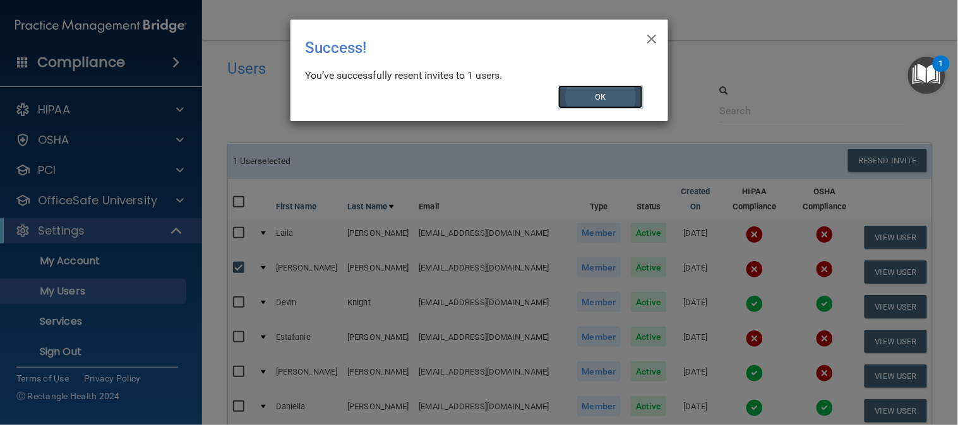
click at [606, 96] on button "OK" at bounding box center [600, 96] width 85 height 23
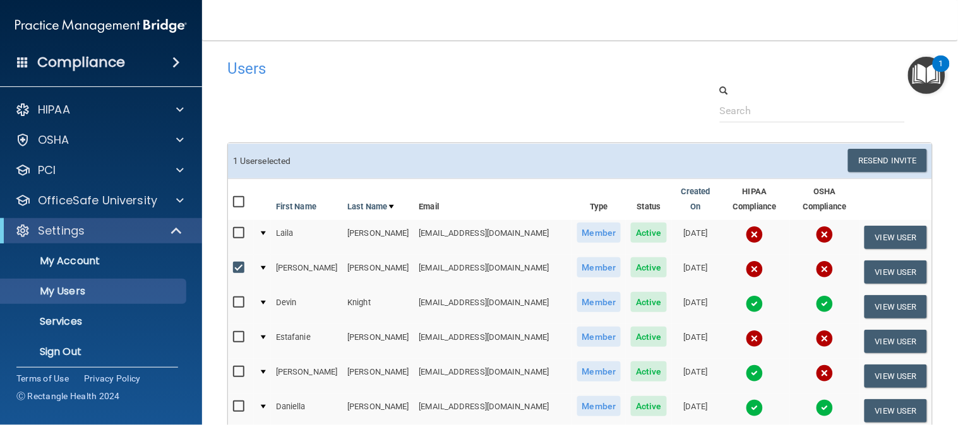
click at [282, 255] on td "[PERSON_NAME]" at bounding box center [306, 272] width 71 height 35
click at [242, 263] on input "checkbox" at bounding box center [240, 268] width 15 height 10
checkbox input "false"
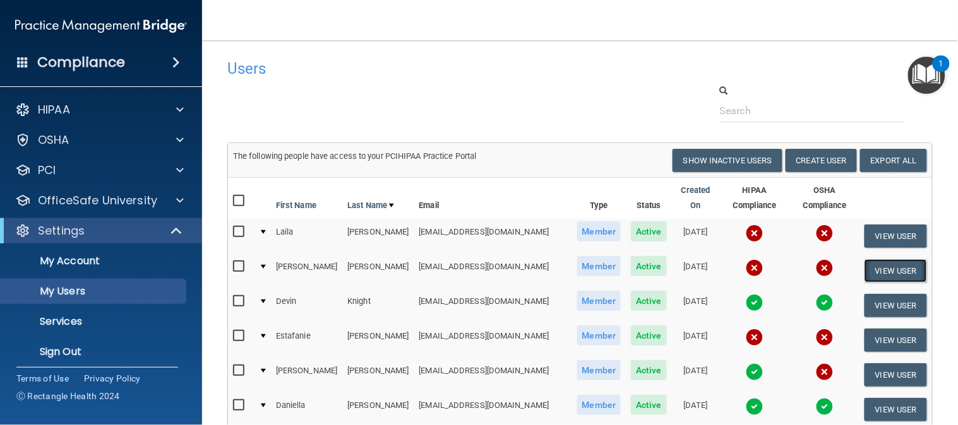
click at [869, 259] on button "View User" at bounding box center [895, 270] width 62 height 23
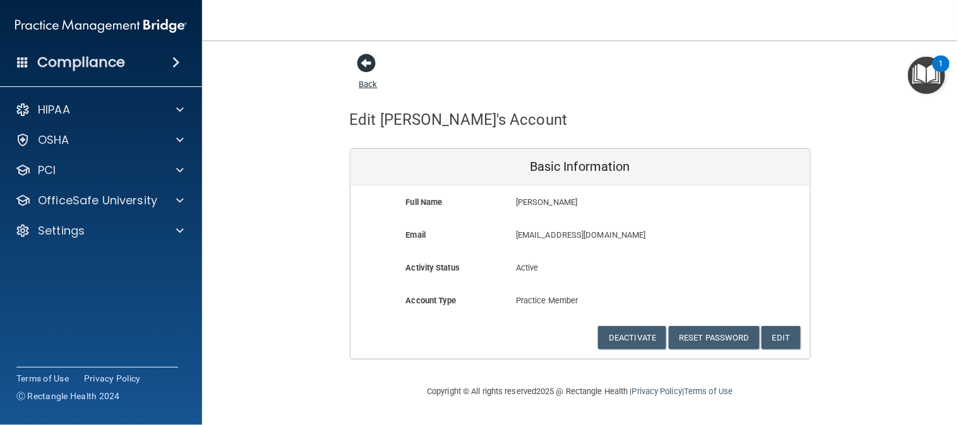
click at [365, 54] on span at bounding box center [366, 63] width 19 height 19
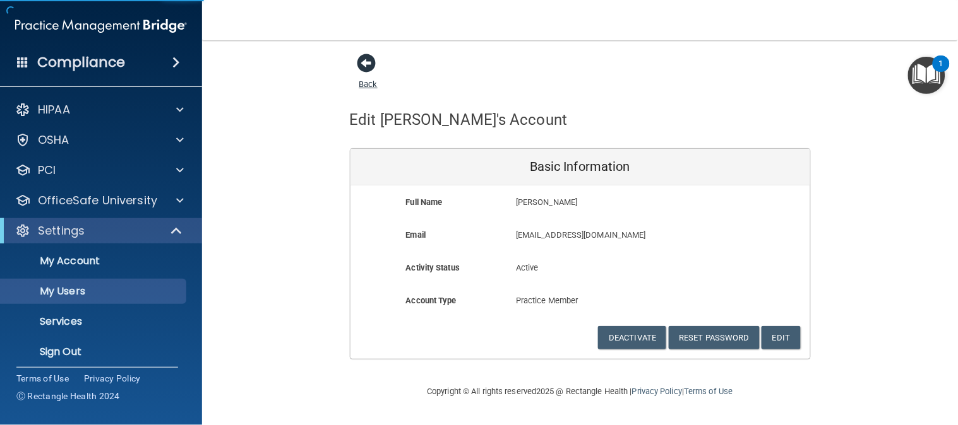
select select "20"
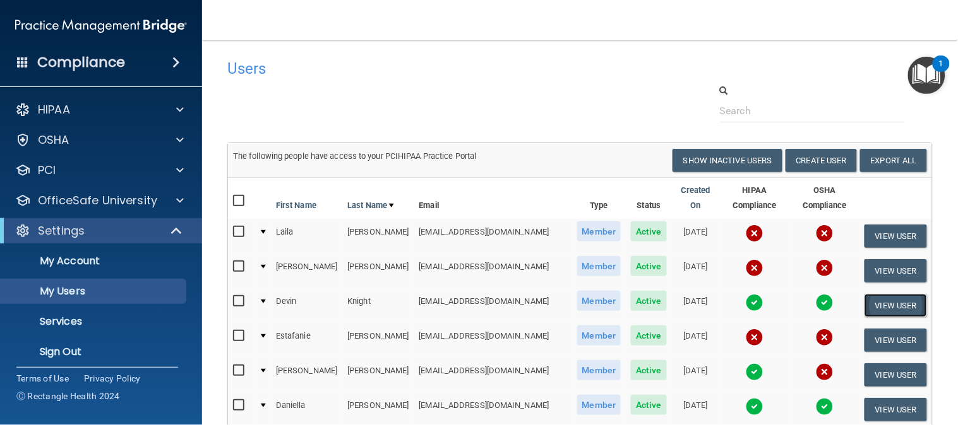
click at [886, 294] on button "View User" at bounding box center [895, 305] width 62 height 23
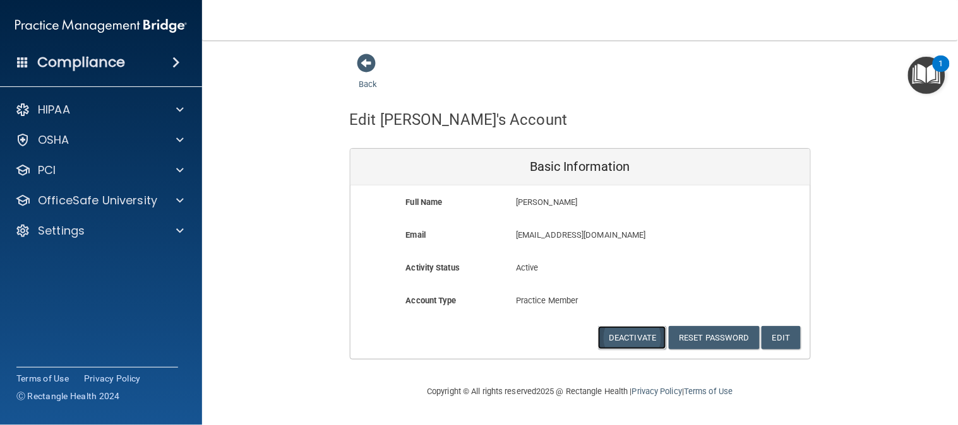
click at [645, 336] on button "Deactivate" at bounding box center [632, 337] width 68 height 23
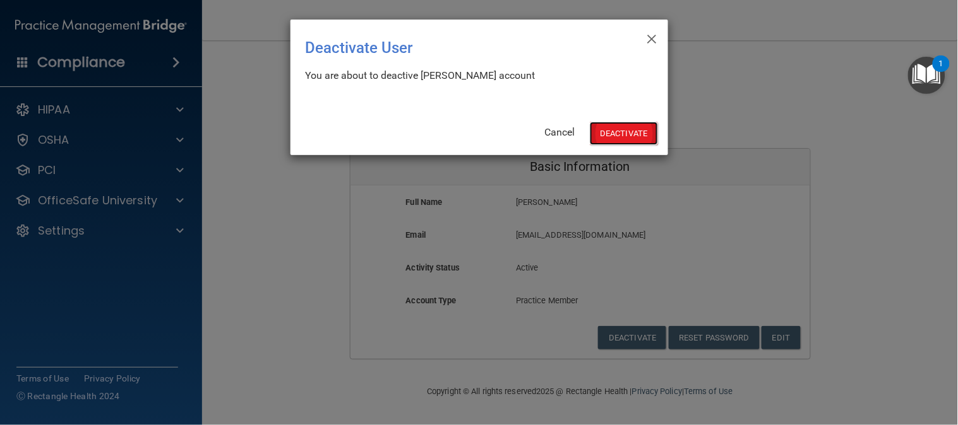
click at [610, 131] on button "Deactivate" at bounding box center [624, 133] width 68 height 23
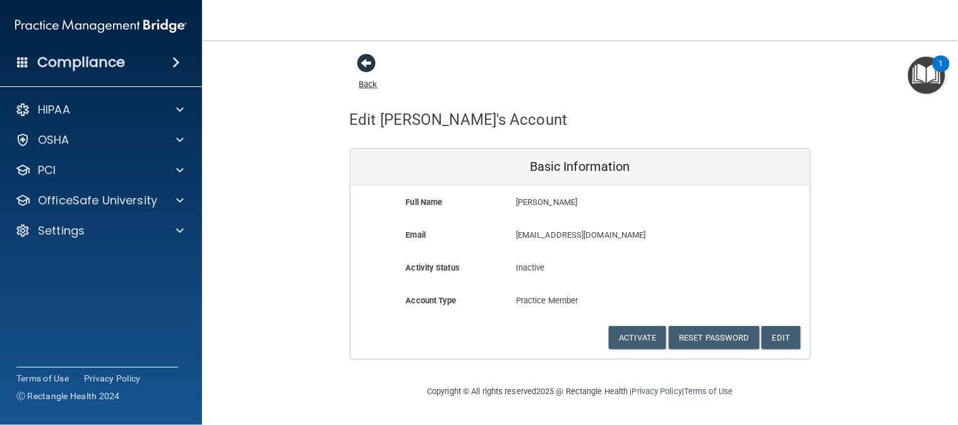
click at [367, 57] on span at bounding box center [366, 63] width 19 height 19
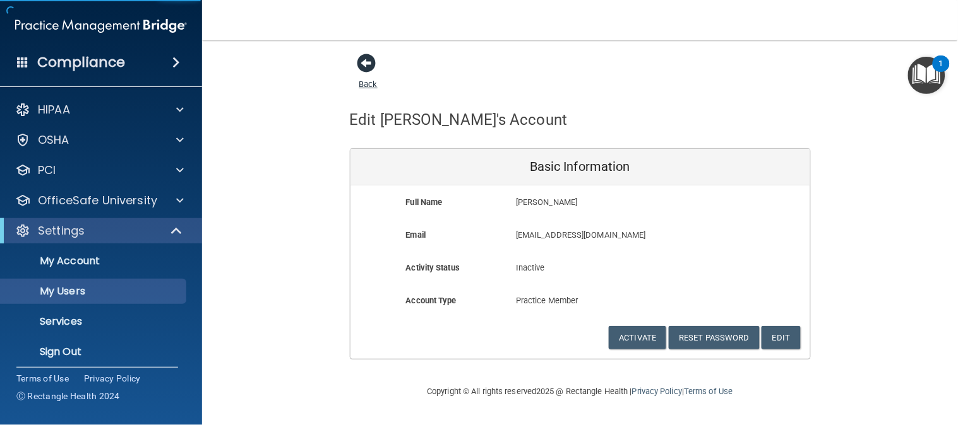
select select "20"
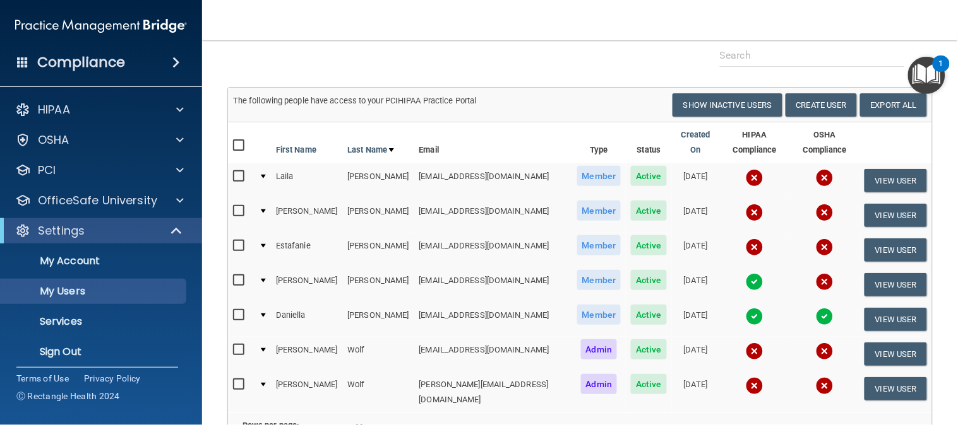
scroll to position [84, 0]
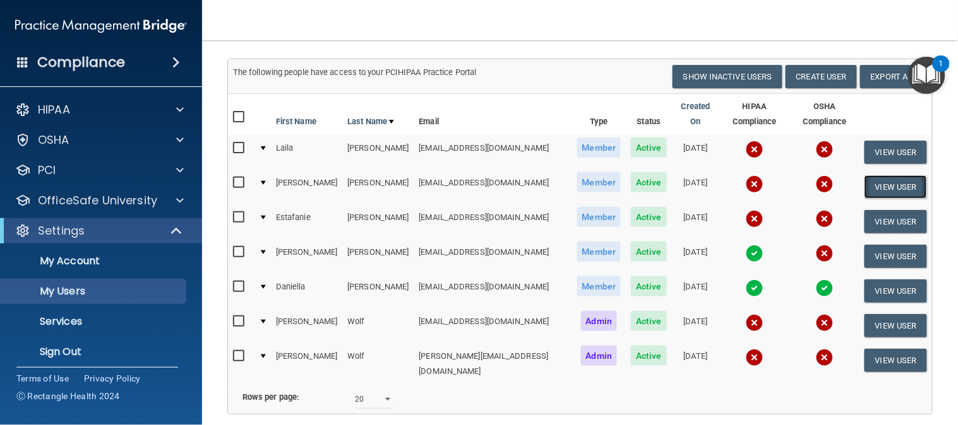
click at [894, 176] on button "View User" at bounding box center [895, 187] width 62 height 23
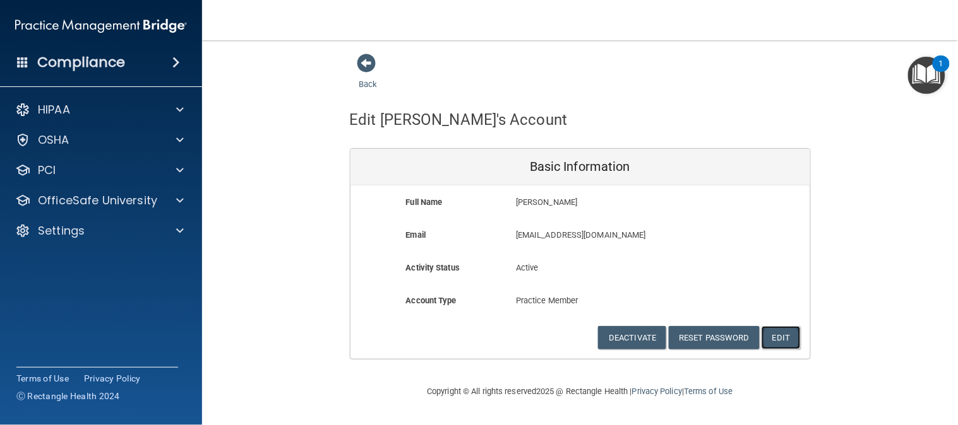
click at [787, 338] on button "Edit" at bounding box center [780, 337] width 39 height 23
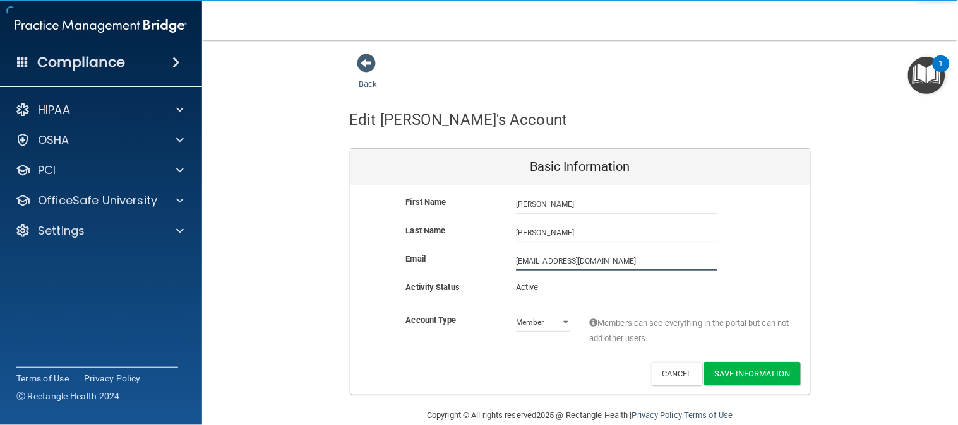
click at [610, 265] on input "[EMAIL_ADDRESS][DOMAIN_NAME]" at bounding box center [616, 261] width 201 height 19
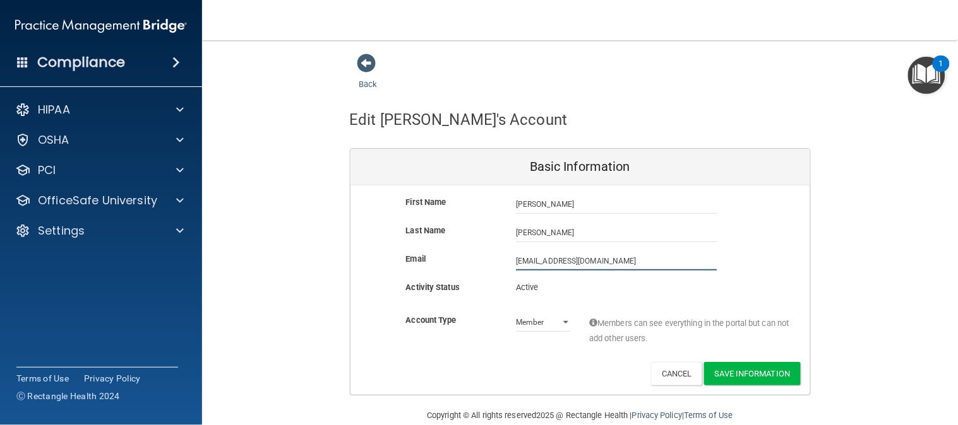
click at [516, 258] on input "[EMAIL_ADDRESS][DOMAIN_NAME]" at bounding box center [616, 261] width 201 height 19
type input "[EMAIL_ADDRESS][DOMAIN_NAME]"
click at [743, 371] on button "Save Information" at bounding box center [752, 373] width 97 height 23
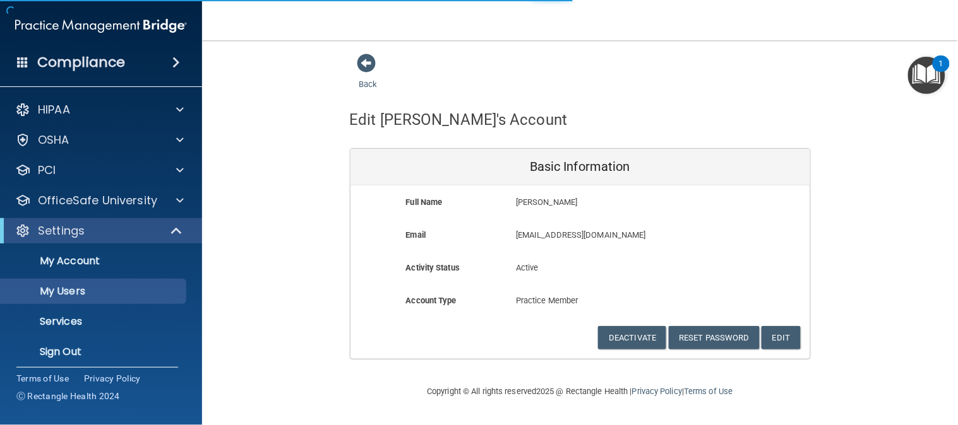
select select "20"
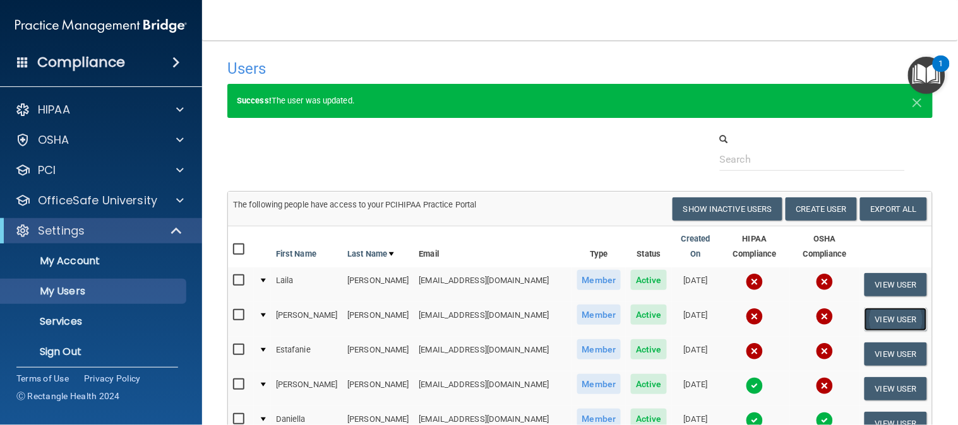
click at [899, 308] on button "View User" at bounding box center [895, 319] width 62 height 23
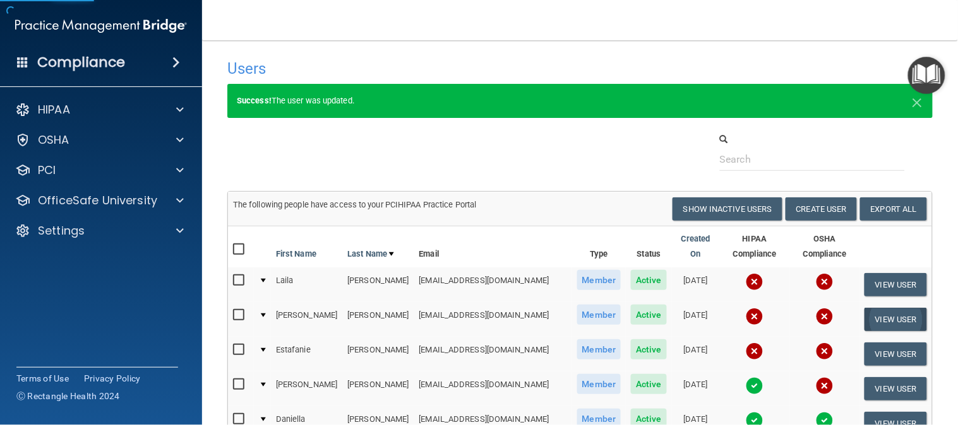
select select "practice_member"
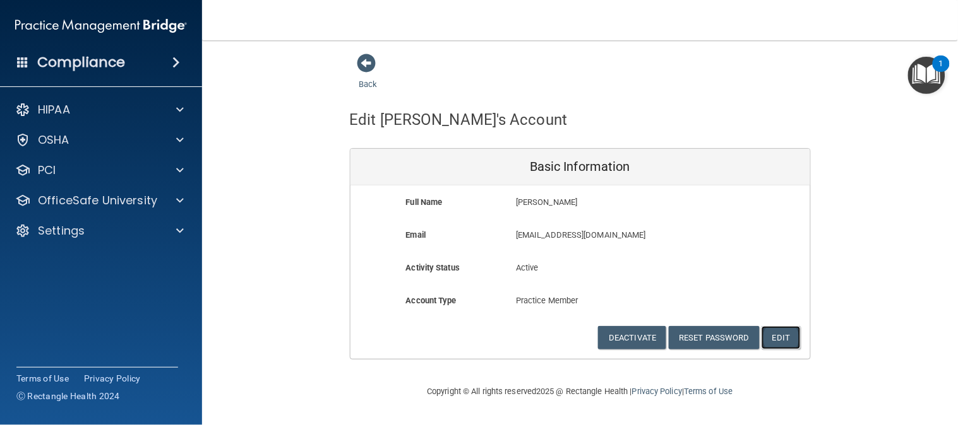
click at [784, 330] on button "Edit" at bounding box center [780, 337] width 39 height 23
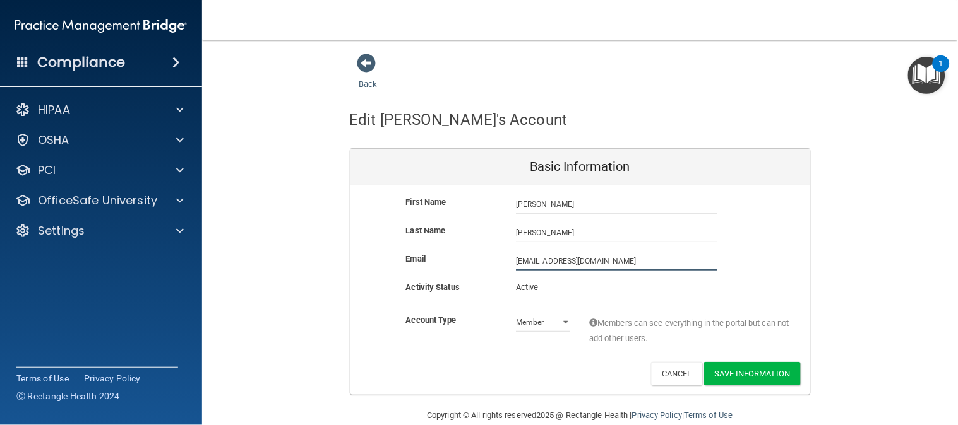
click at [564, 258] on input "[EMAIL_ADDRESS][DOMAIN_NAME]" at bounding box center [616, 261] width 201 height 19
click at [579, 261] on input "[EMAIL_ADDRESS][DOMAIN_NAME]" at bounding box center [616, 261] width 201 height 19
type input "[EMAIL_ADDRESS][DOMAIN_NAME]"
click at [748, 370] on button "Save Information" at bounding box center [752, 373] width 97 height 23
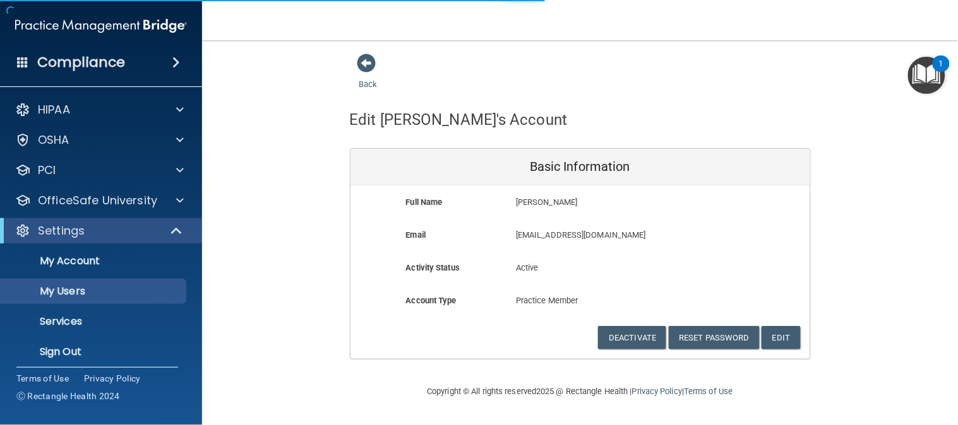
select select "20"
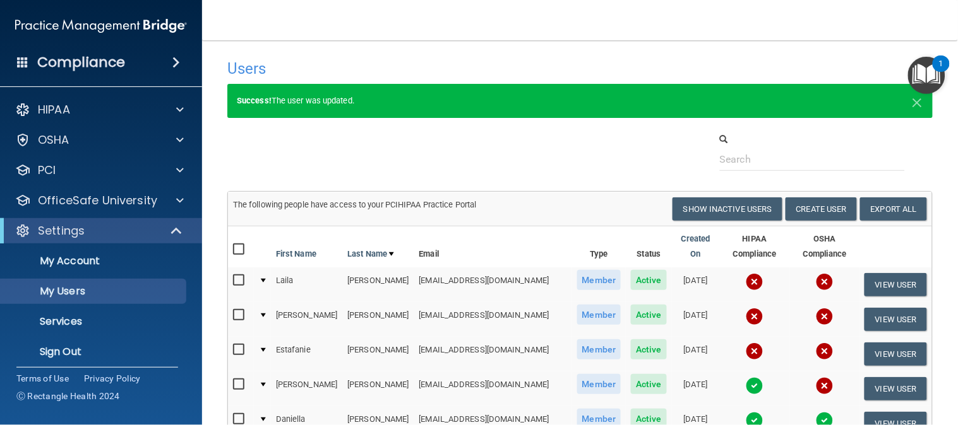
click at [237, 311] on input "checkbox" at bounding box center [240, 316] width 15 height 10
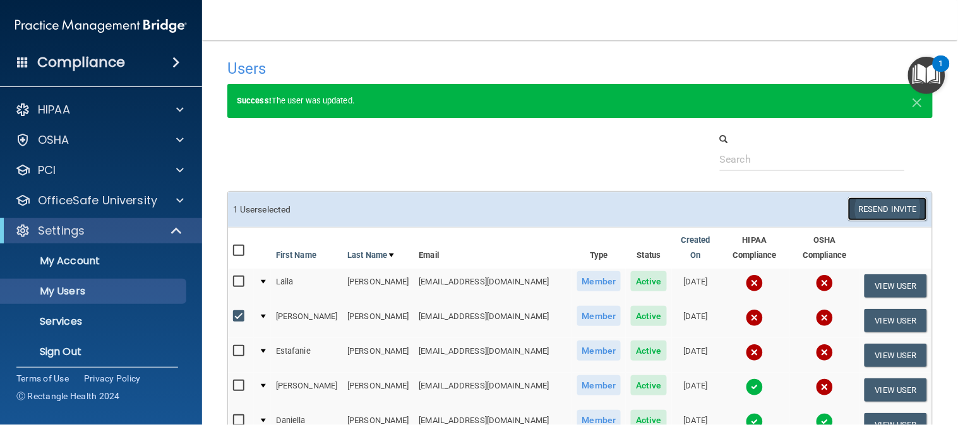
click at [884, 205] on button "Resend Invite" at bounding box center [887, 209] width 79 height 23
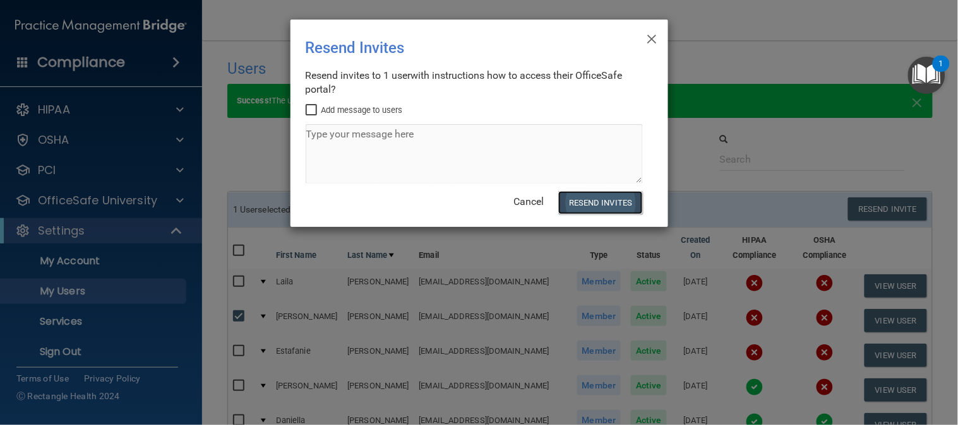
click at [588, 208] on button "Resend Invites" at bounding box center [600, 202] width 84 height 23
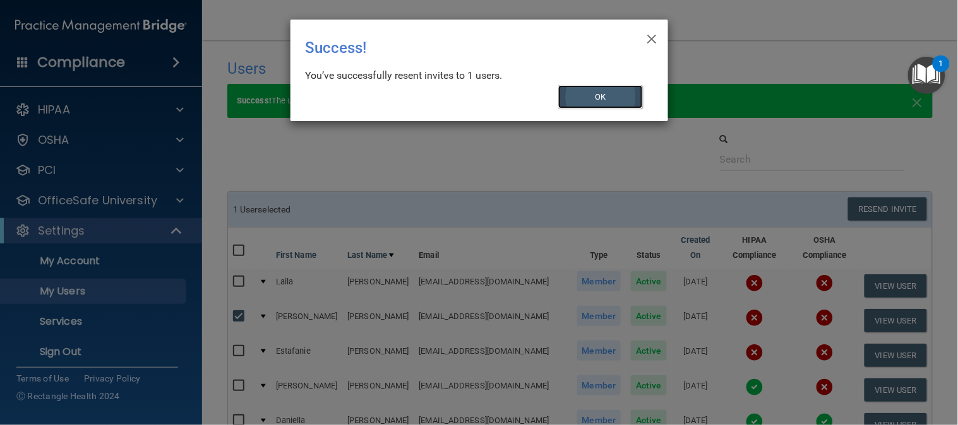
click at [619, 98] on button "OK" at bounding box center [600, 96] width 85 height 23
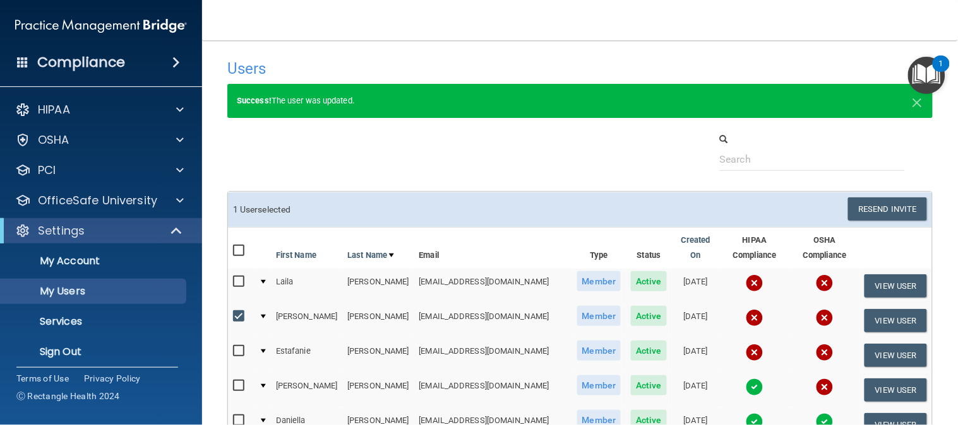
click at [235, 312] on input "checkbox" at bounding box center [240, 317] width 15 height 10
checkbox input "false"
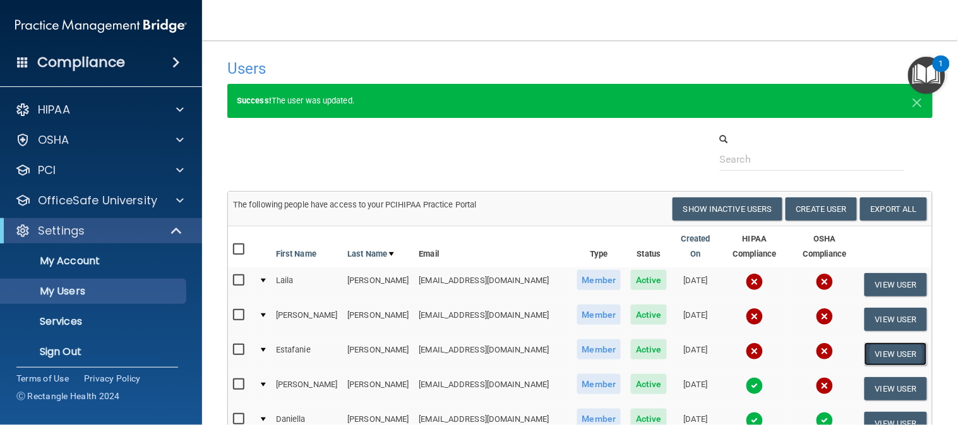
click at [872, 344] on button "View User" at bounding box center [895, 354] width 62 height 23
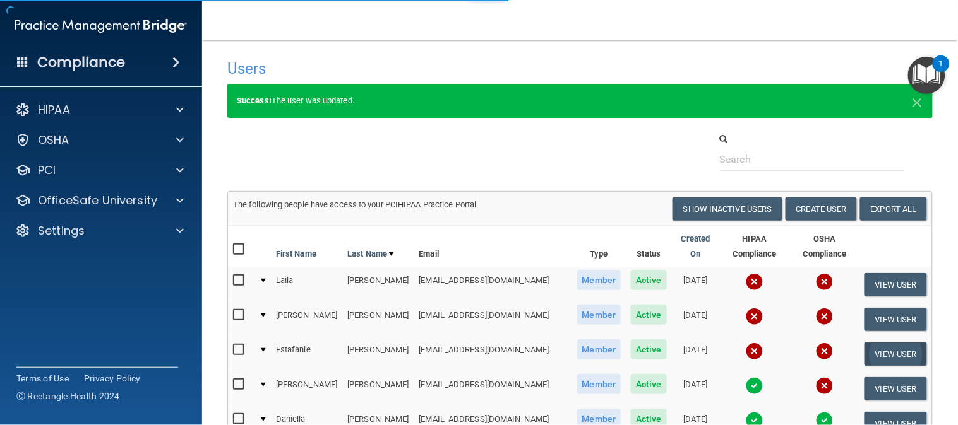
select select "practice_member"
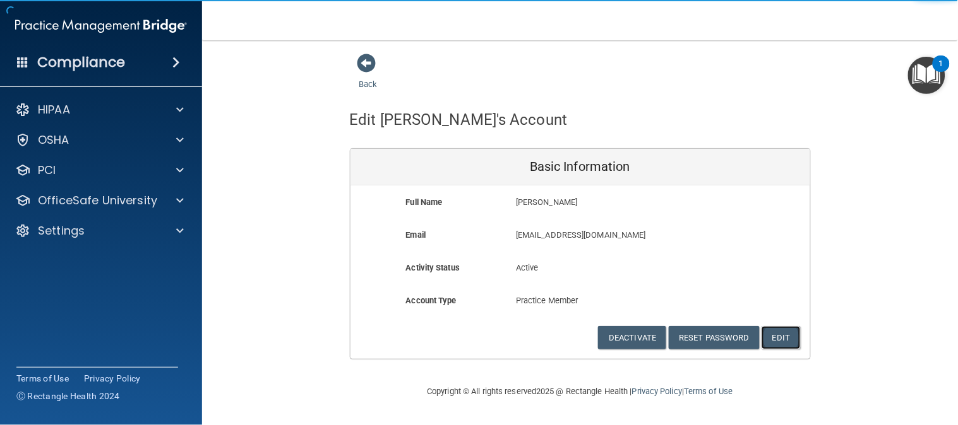
click at [777, 336] on button "Edit" at bounding box center [780, 337] width 39 height 23
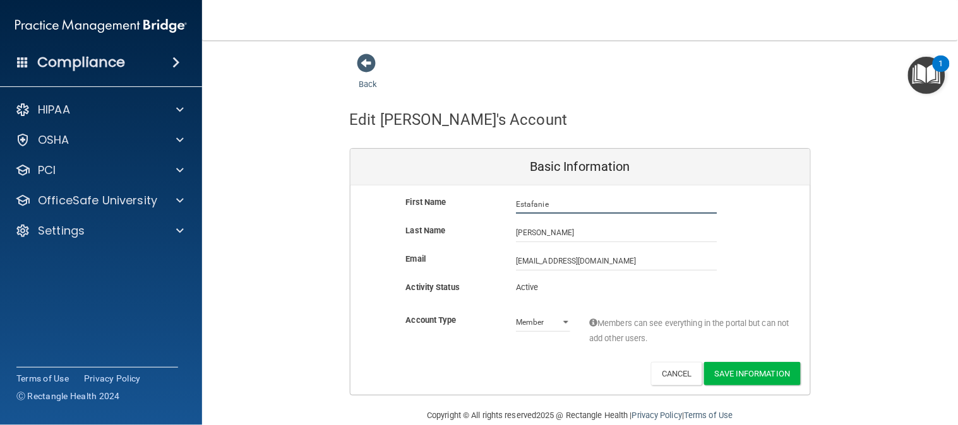
click at [525, 204] on input "Estafanie" at bounding box center [616, 204] width 201 height 19
type input "Estefanie"
click at [734, 374] on button "Save Information" at bounding box center [752, 373] width 97 height 23
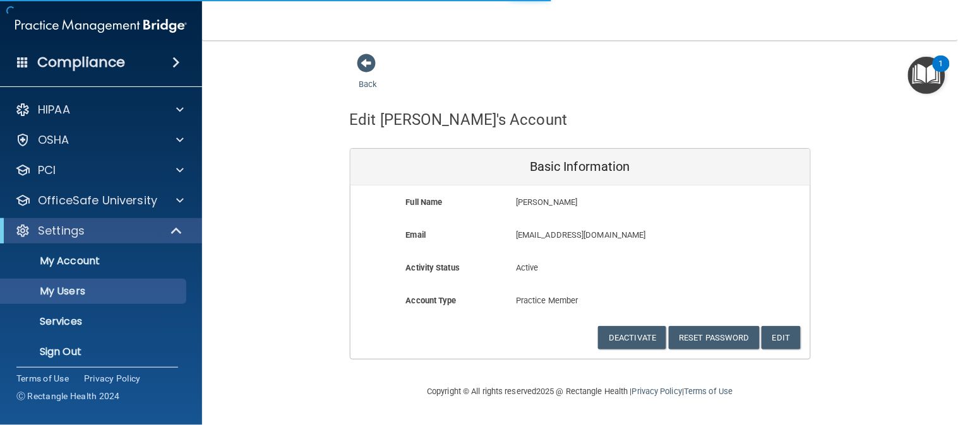
select select "20"
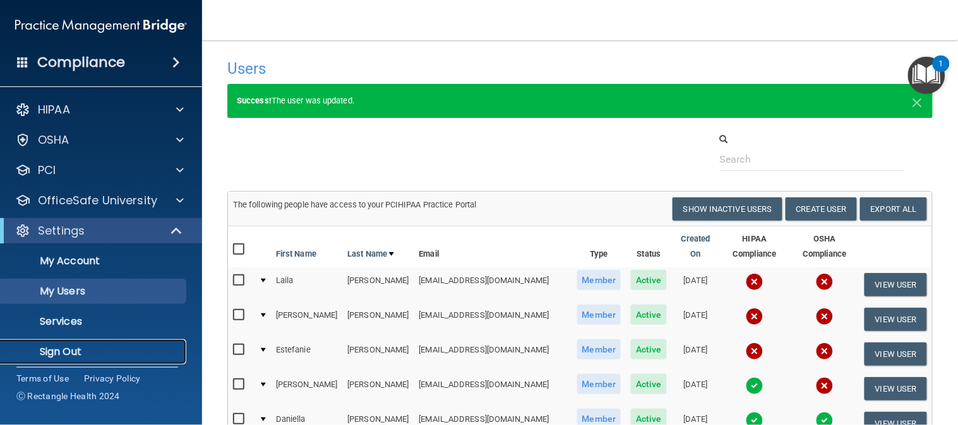
click at [66, 346] on p "Sign Out" at bounding box center [94, 352] width 172 height 13
